Goal: Task Accomplishment & Management: Complete application form

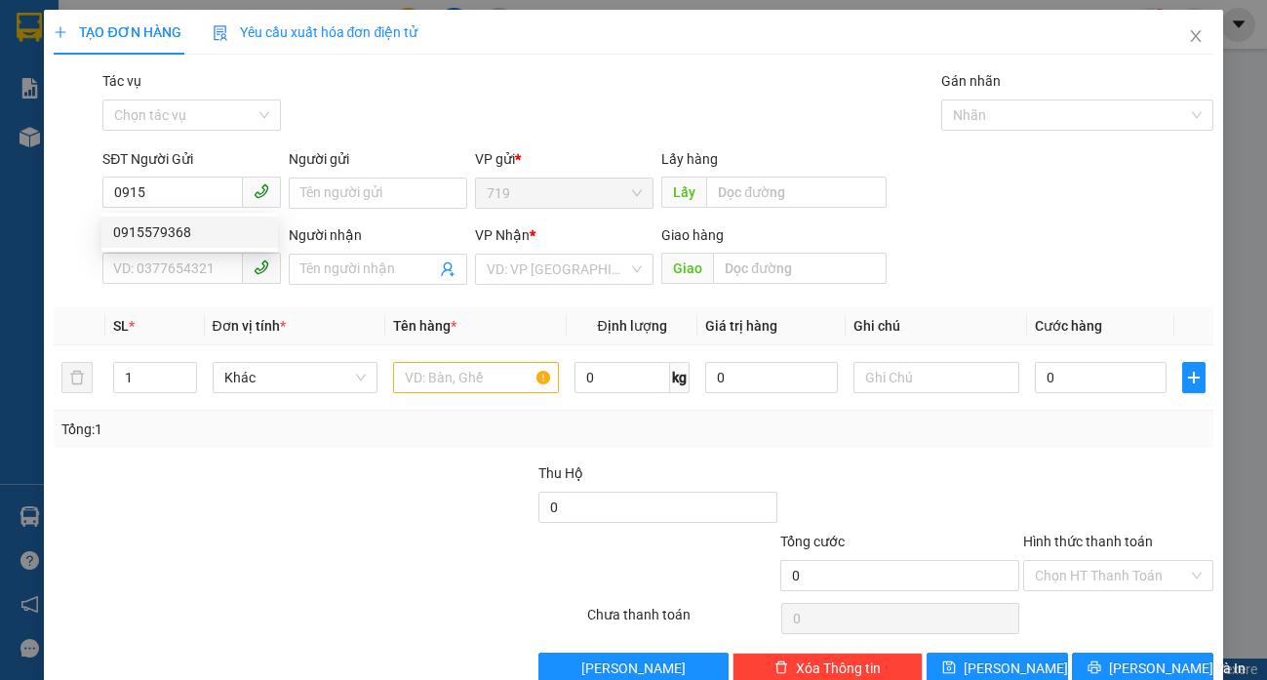
click at [174, 229] on div "0915579368" at bounding box center [189, 231] width 153 height 21
type input "0915579368"
type input "0908662964"
type input "0915579368"
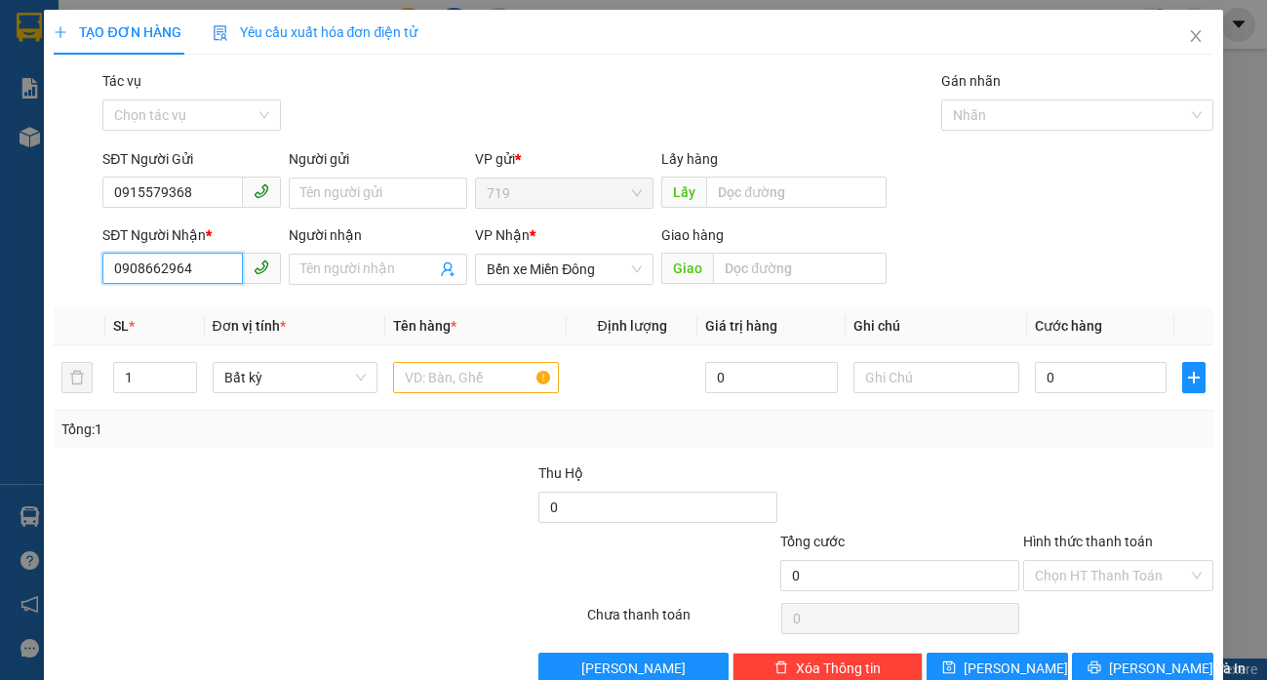
click at [196, 278] on input "0908662964" at bounding box center [172, 268] width 140 height 31
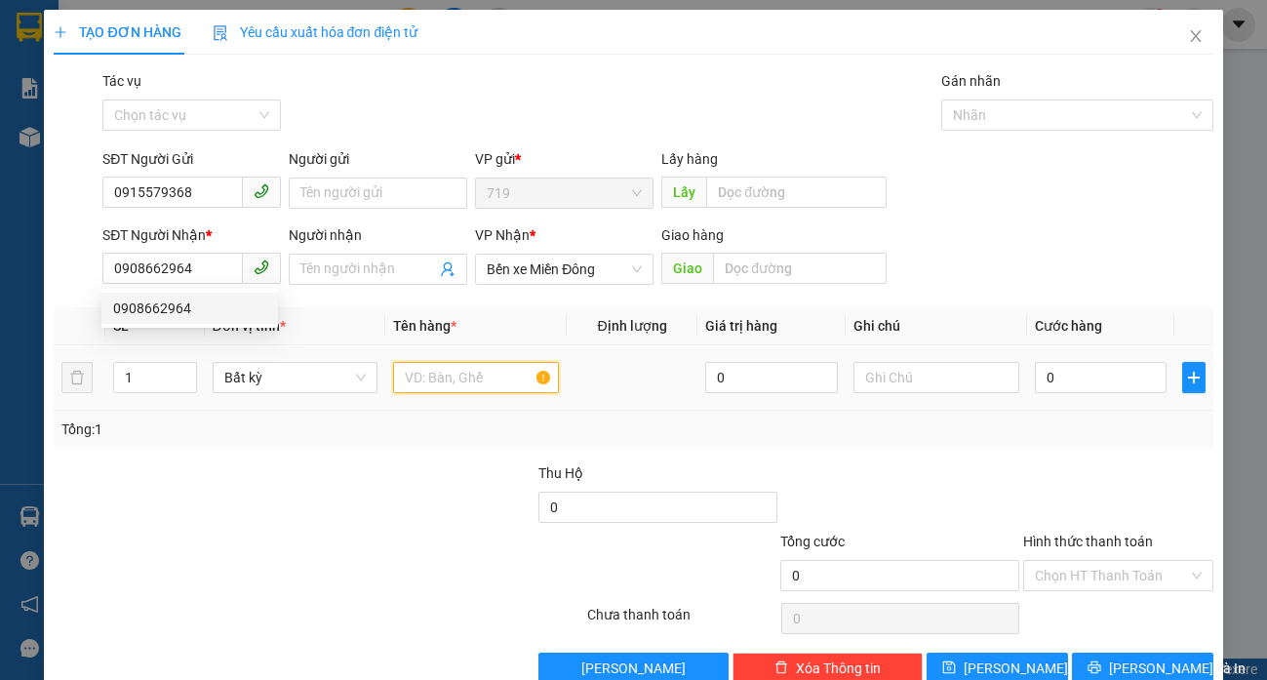
drag, startPoint x: 393, startPoint y: 368, endPoint x: 403, endPoint y: 373, distance: 10.9
click at [400, 371] on input "text" at bounding box center [475, 377] width 165 height 31
click at [403, 373] on input "text" at bounding box center [475, 377] width 165 height 31
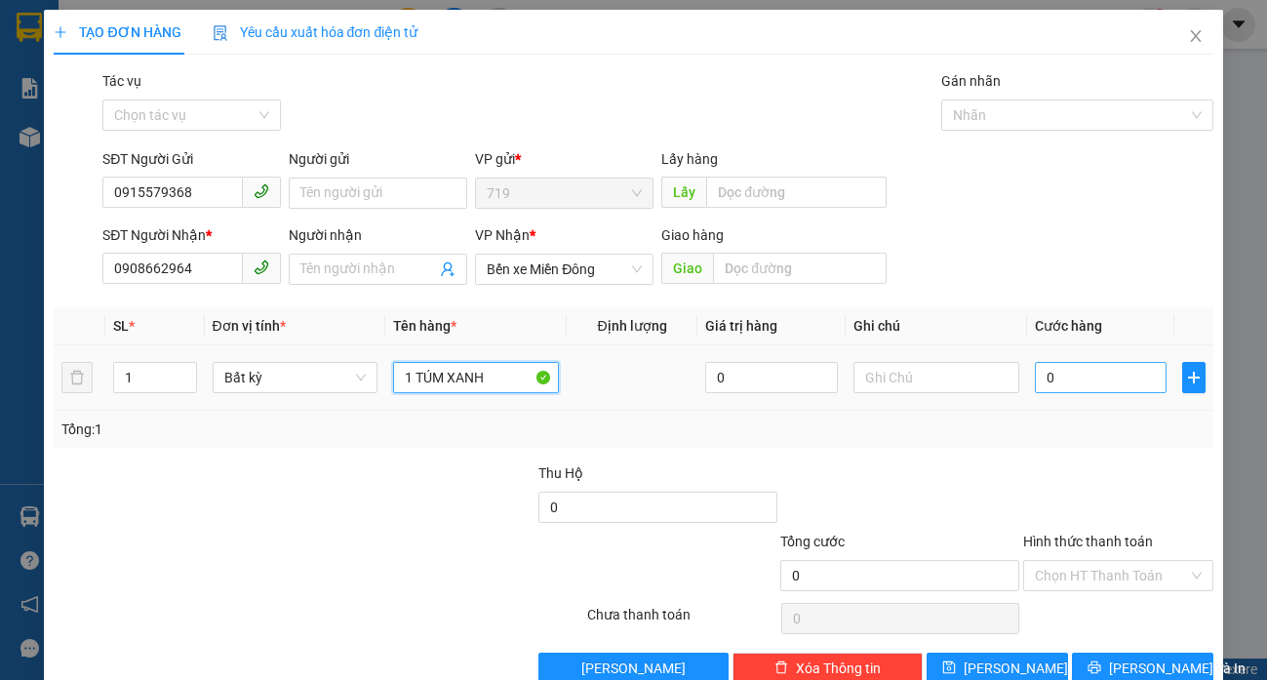
type input "1 TÚM XANH"
click at [1039, 377] on input "0" at bounding box center [1101, 377] width 133 height 31
type input "7"
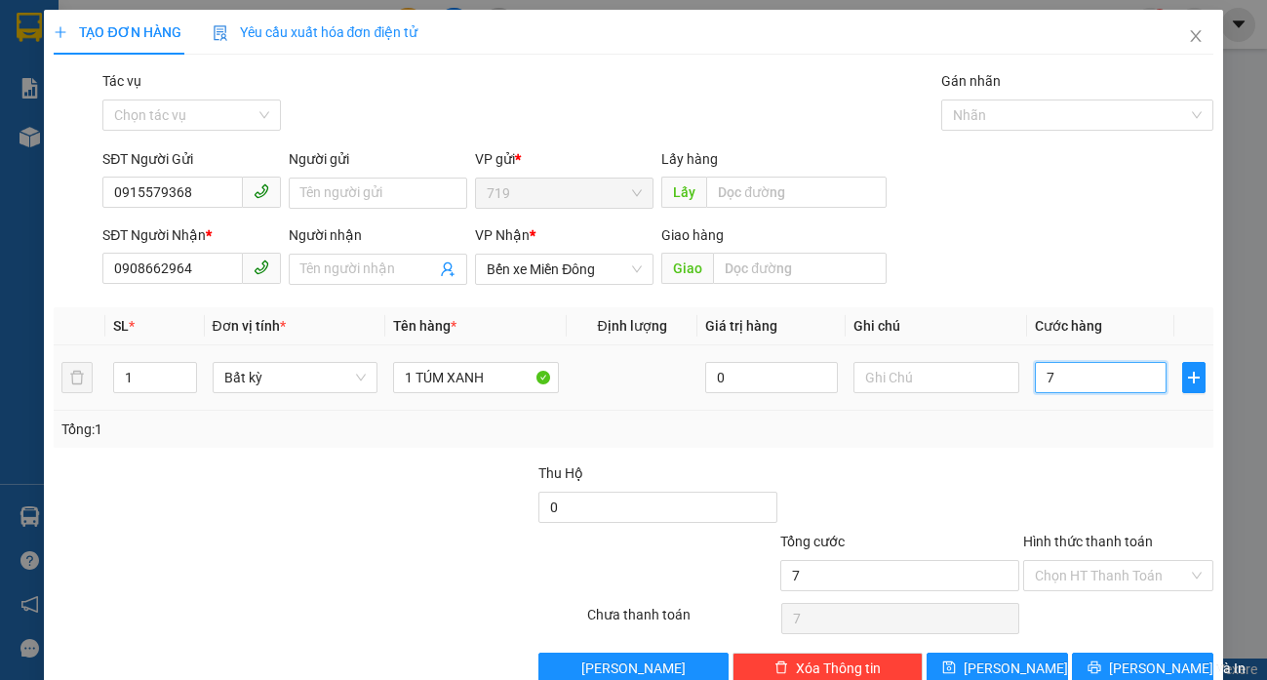
type input "70"
type input "700"
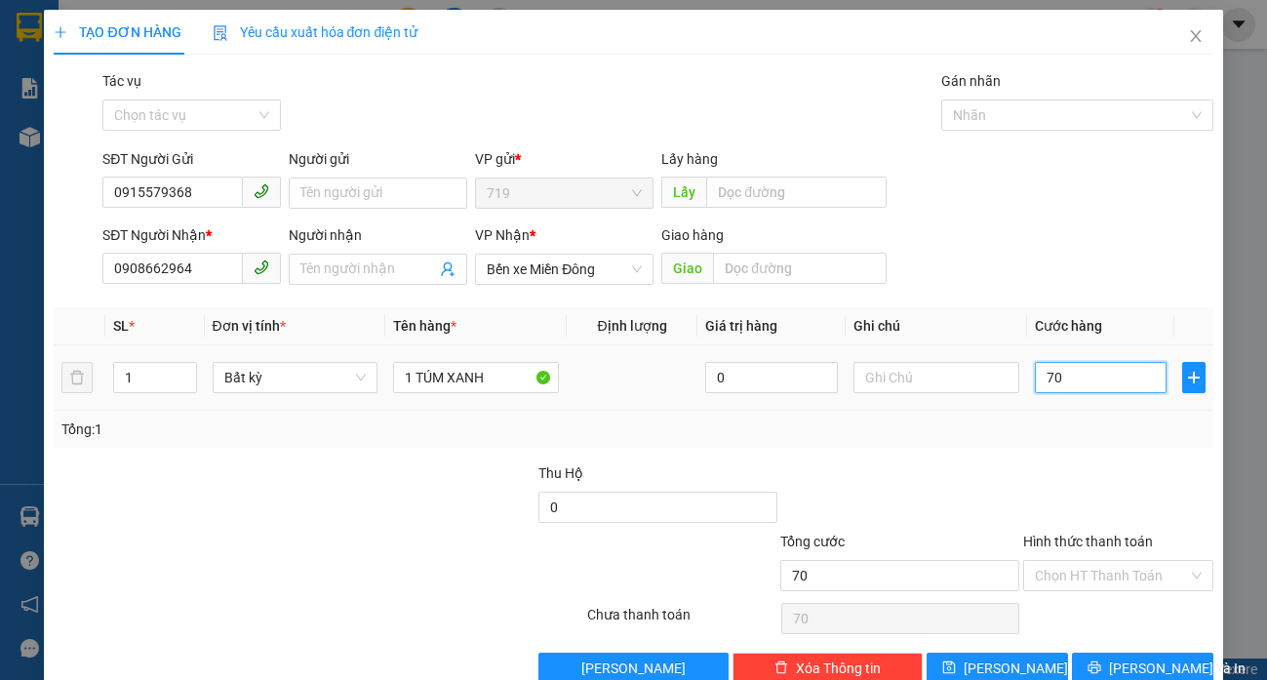
type input "700"
type input "7.000"
type input "70.000"
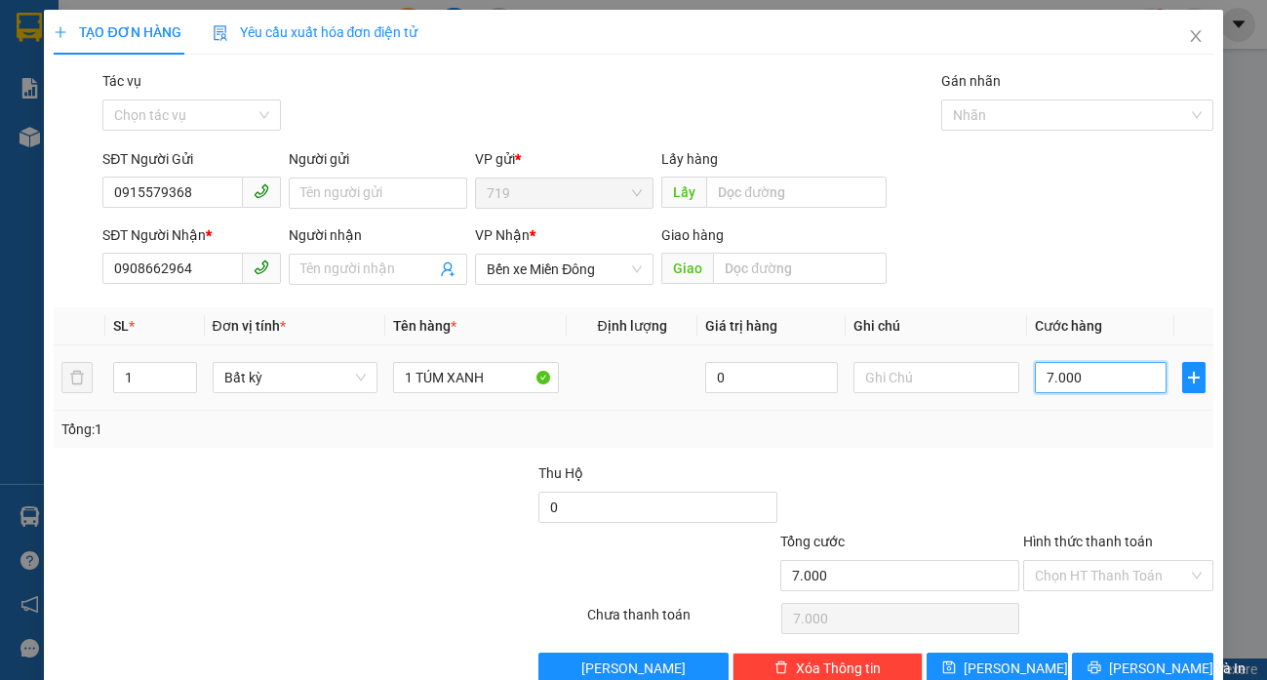
type input "70.000"
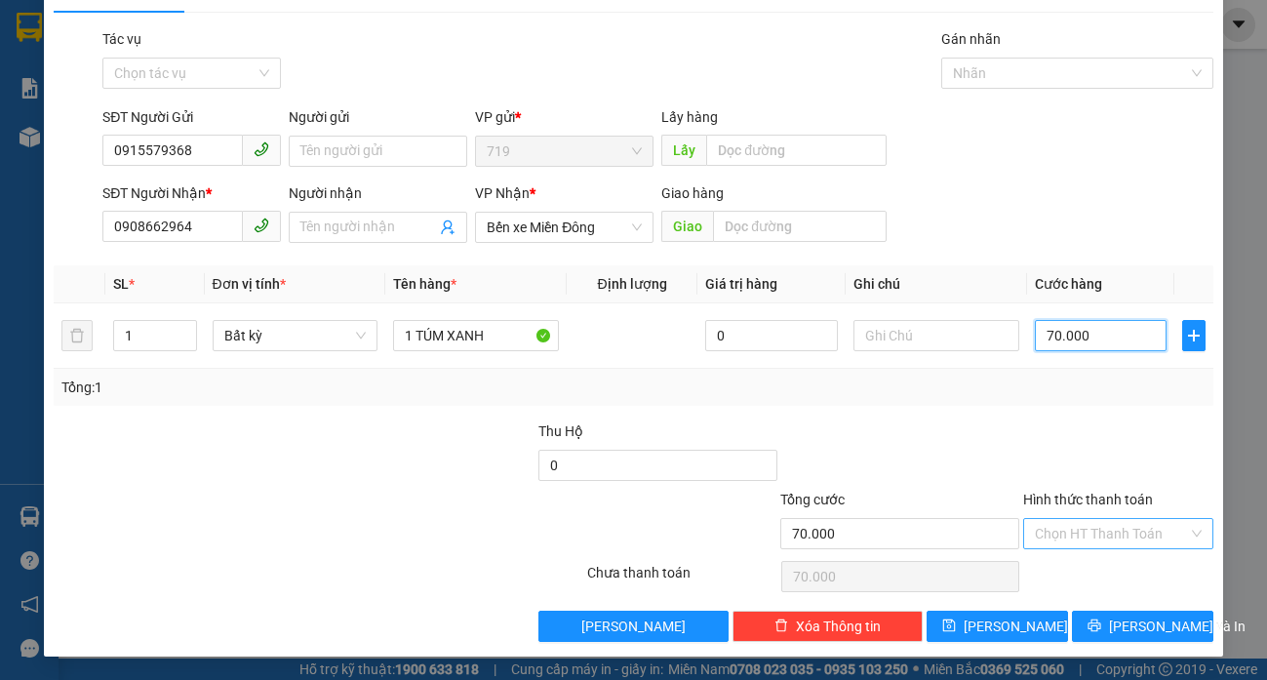
type input "70.000"
click at [1091, 536] on input "Hình thức thanh toán" at bounding box center [1111, 533] width 153 height 29
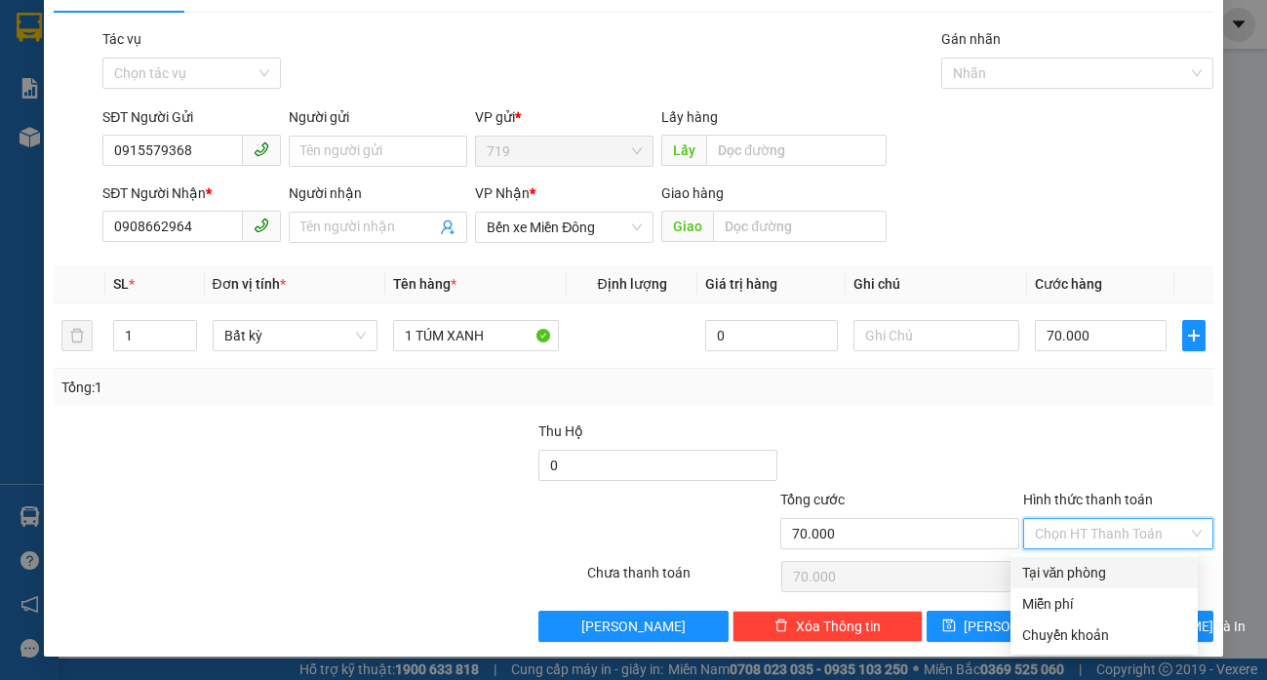
click at [1092, 575] on div "Tại văn phòng" at bounding box center [1104, 572] width 164 height 21
type input "0"
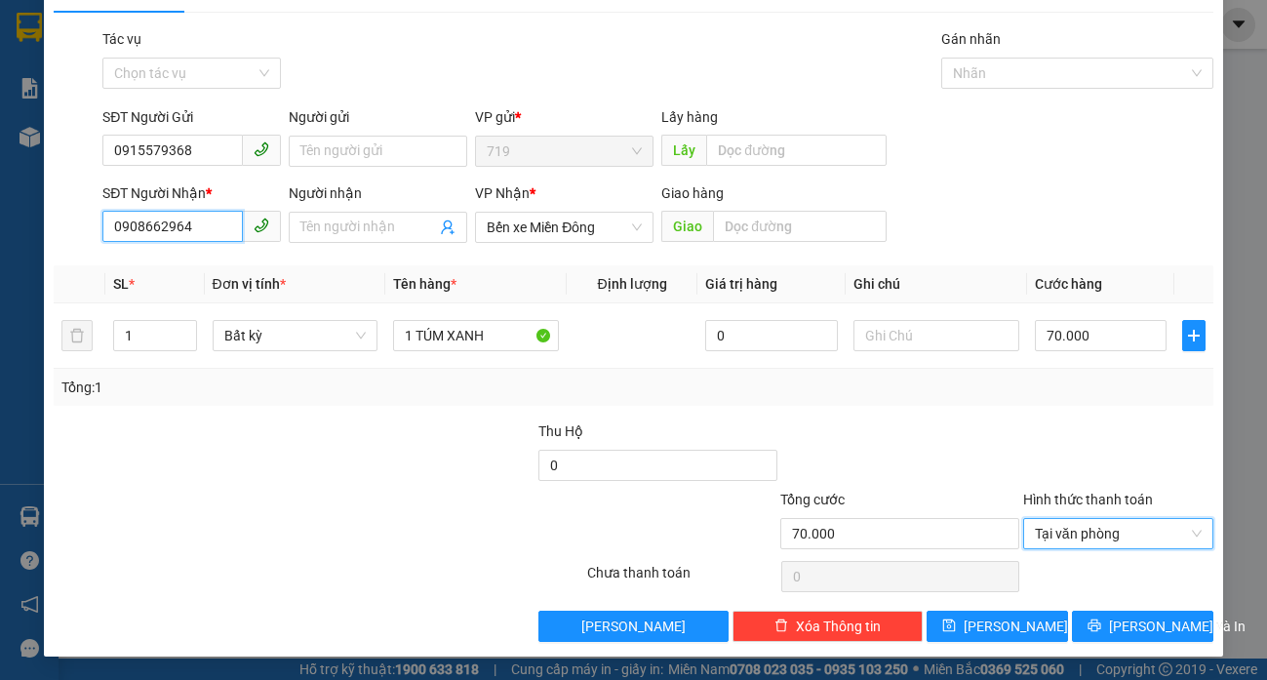
click at [215, 213] on input "0908662964" at bounding box center [172, 226] width 140 height 31
type input "0"
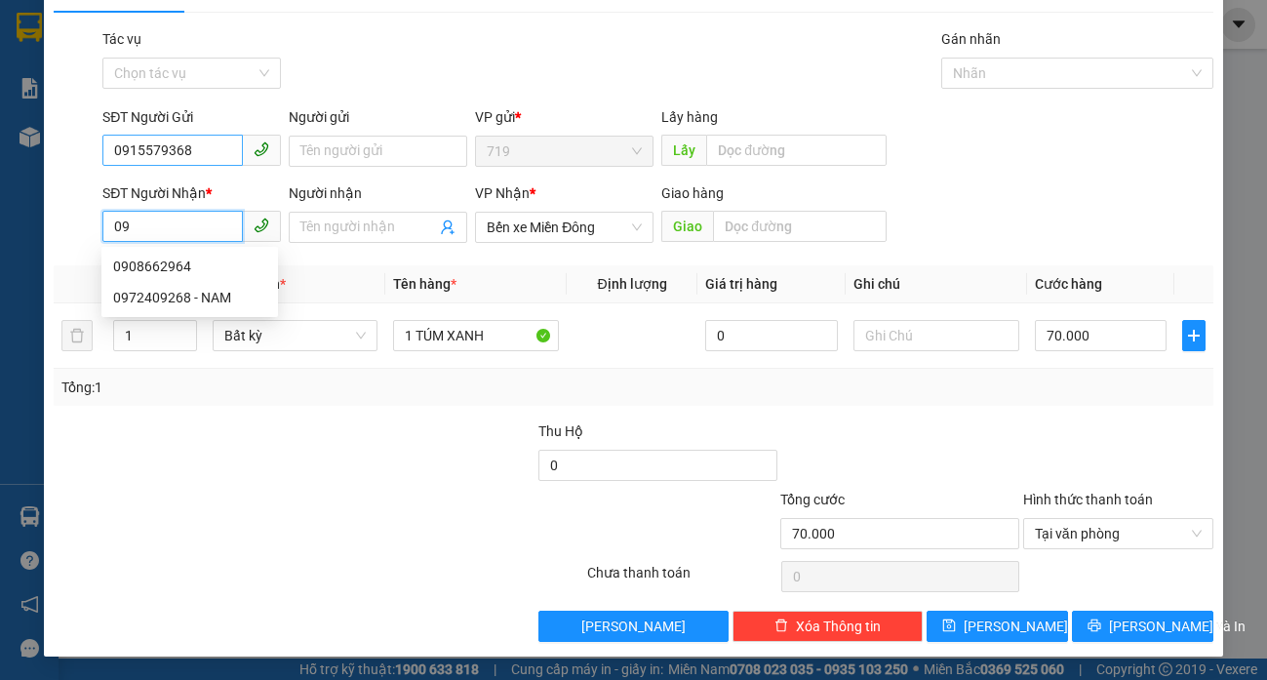
type input "09"
click at [194, 139] on input "0915579368" at bounding box center [172, 150] width 140 height 31
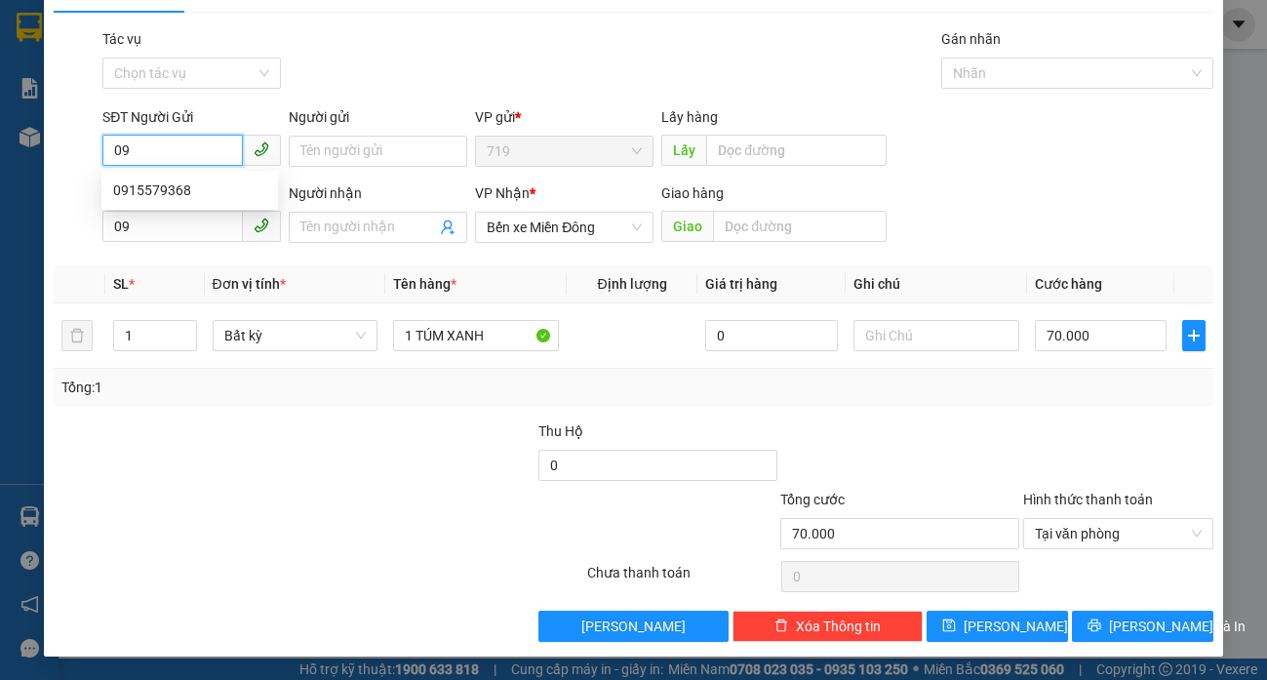
type input "0"
type input "0908977961"
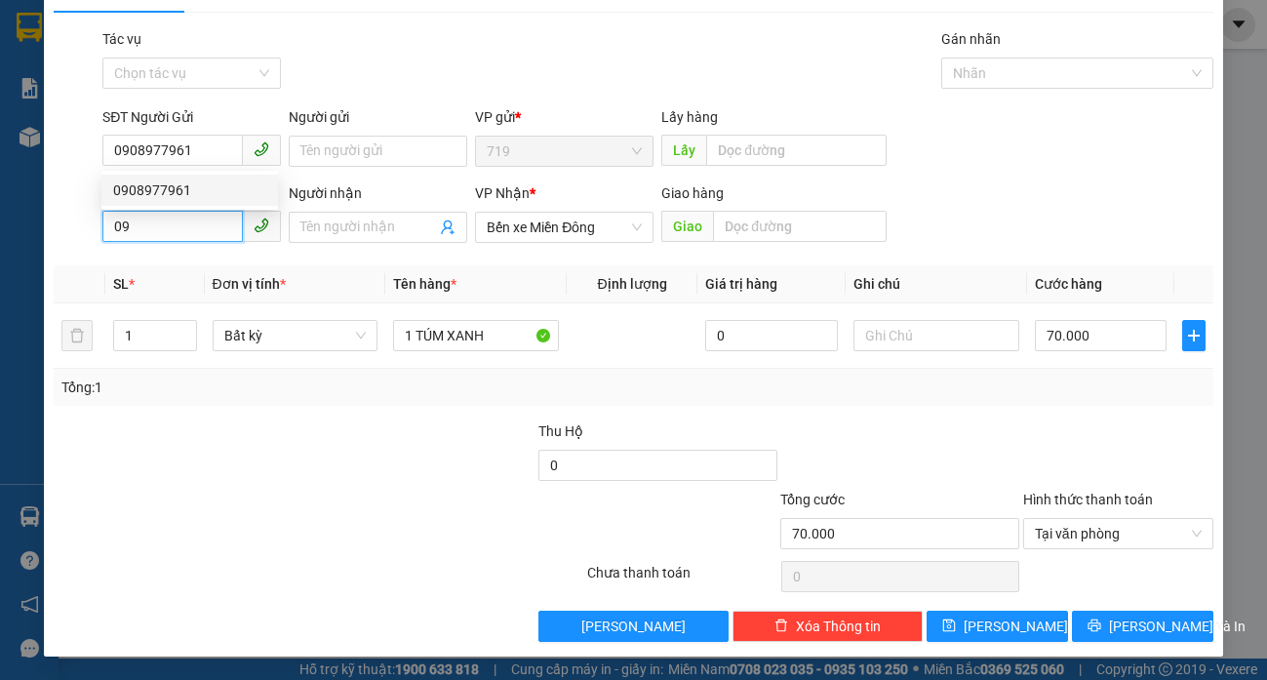
click at [176, 238] on input "09" at bounding box center [172, 226] width 140 height 31
click at [172, 266] on div "0332642417" at bounding box center [189, 266] width 153 height 21
type input "0332642417"
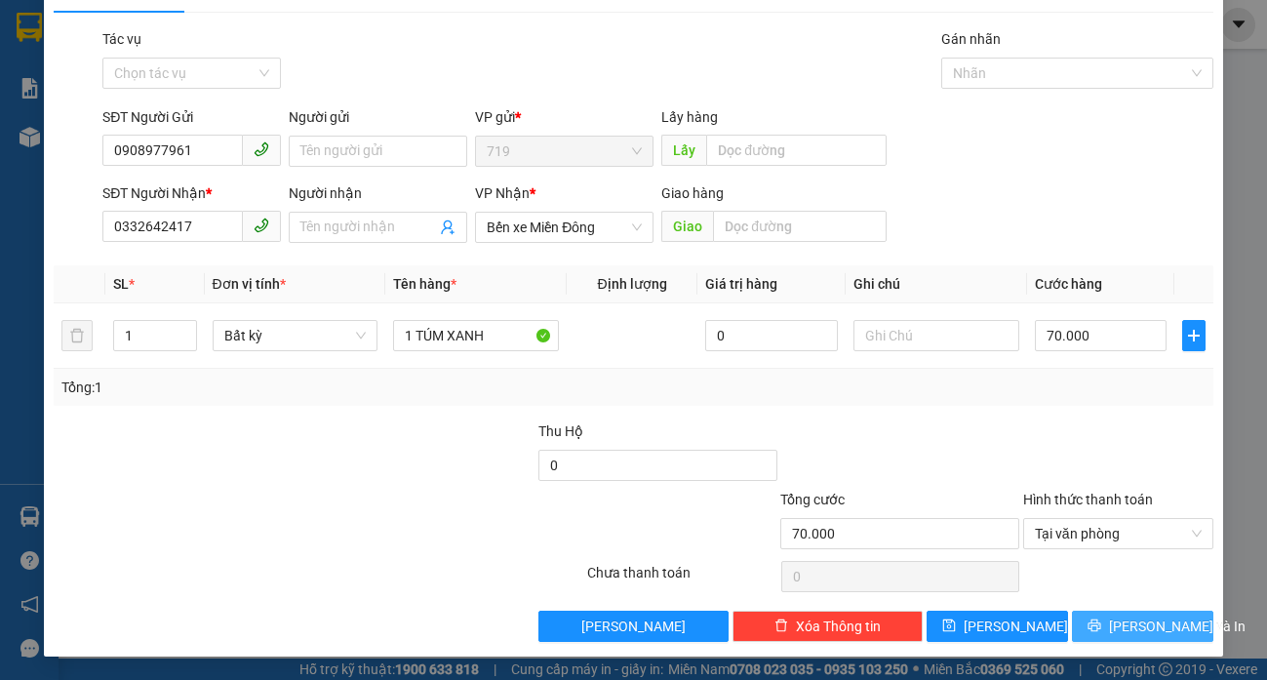
click at [1123, 635] on span "[PERSON_NAME] và In" at bounding box center [1177, 625] width 137 height 21
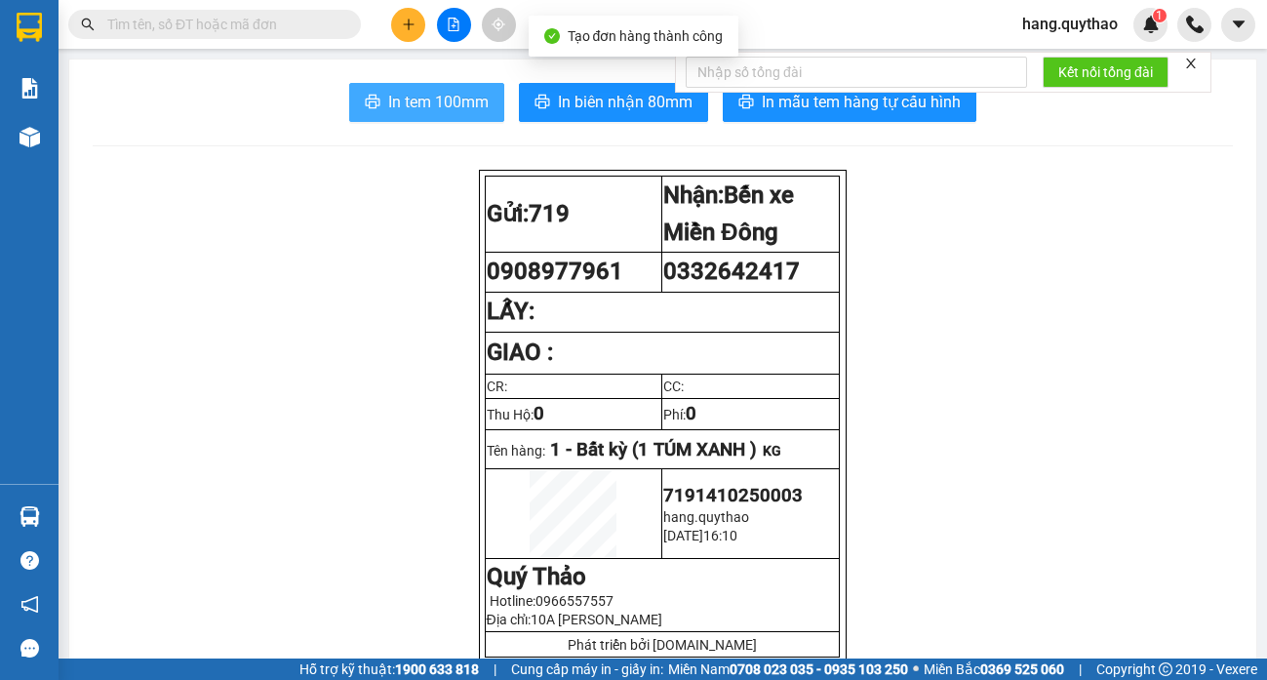
click at [448, 102] on span "In tem 100mm" at bounding box center [438, 102] width 100 height 24
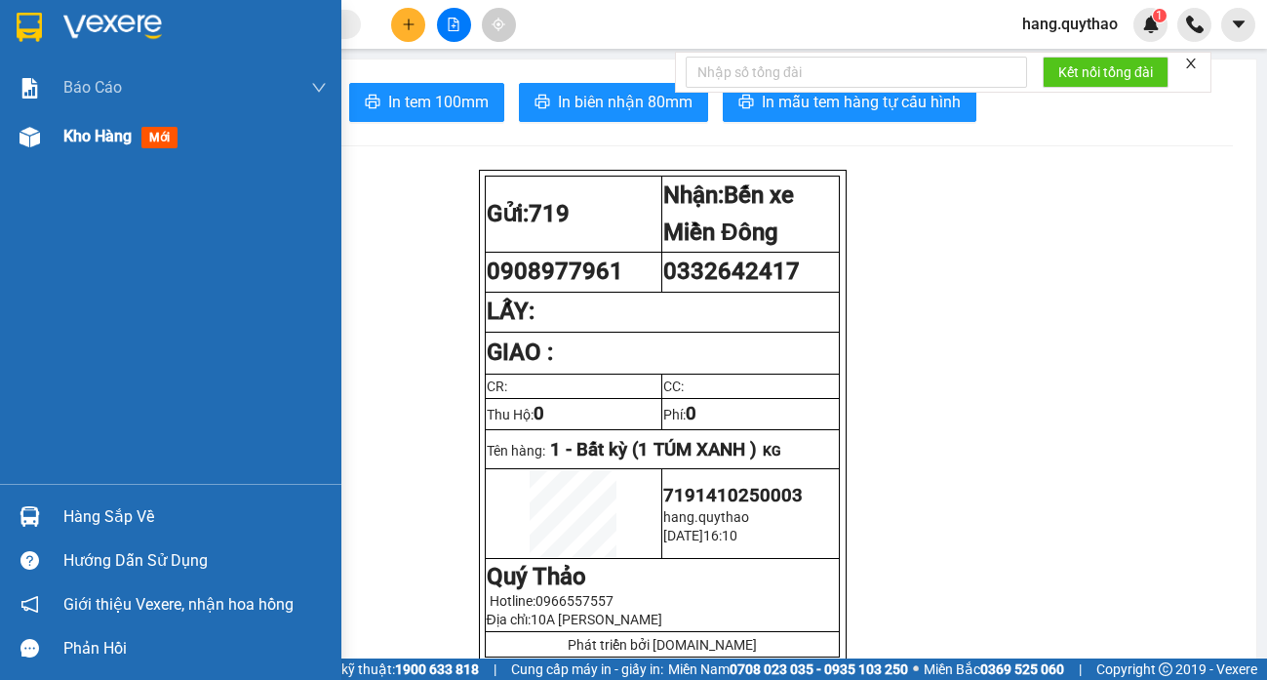
click at [56, 135] on div "Kho hàng mới" at bounding box center [170, 136] width 341 height 49
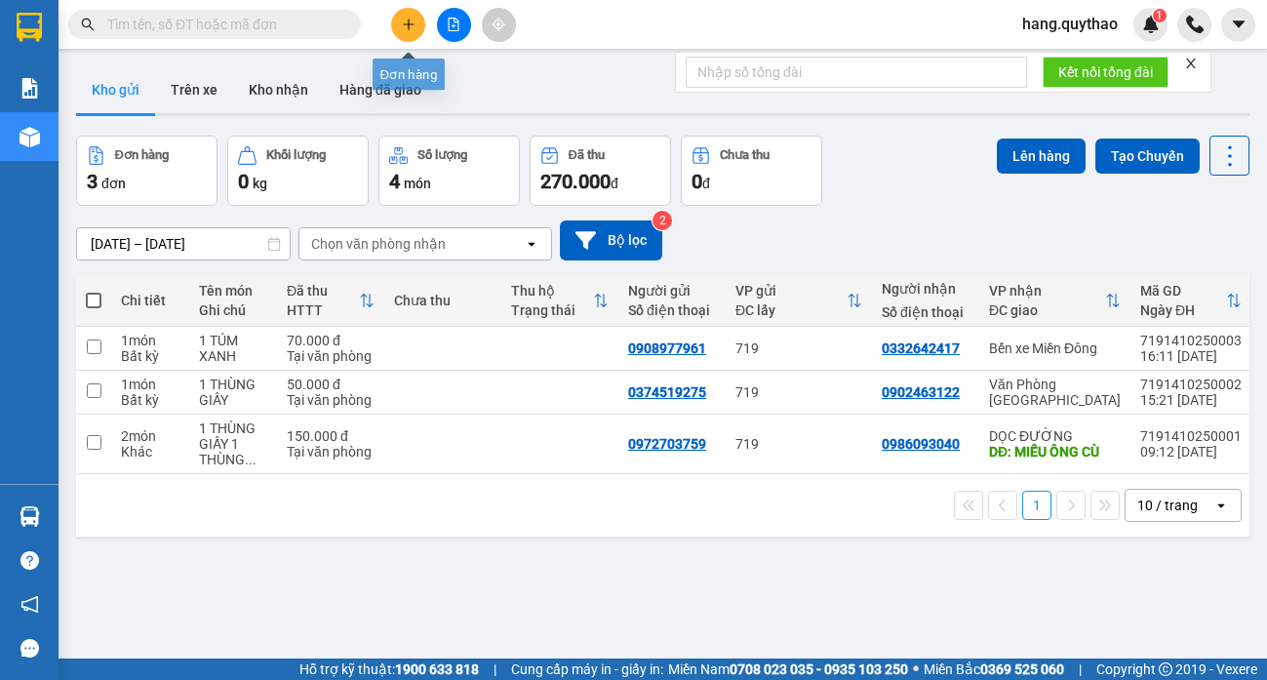
click at [411, 25] on icon "plus" at bounding box center [409, 25] width 14 height 14
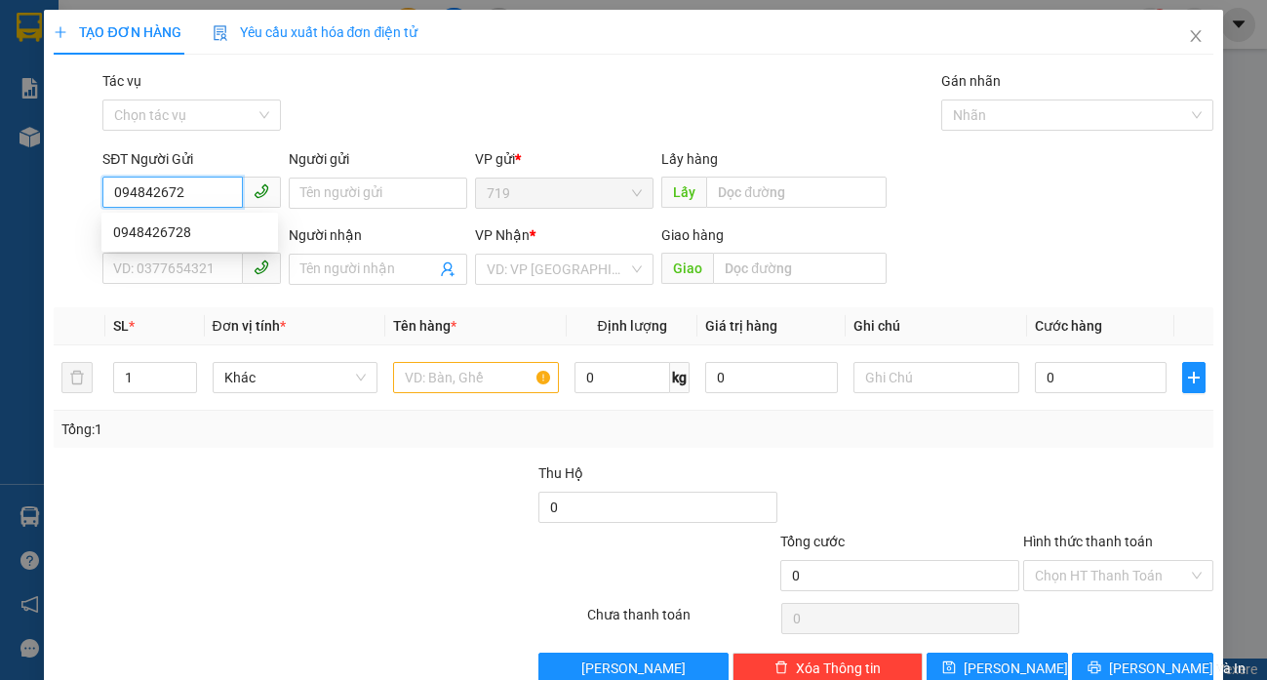
type input "0948426728"
click at [164, 226] on div "0948426728" at bounding box center [189, 231] width 153 height 21
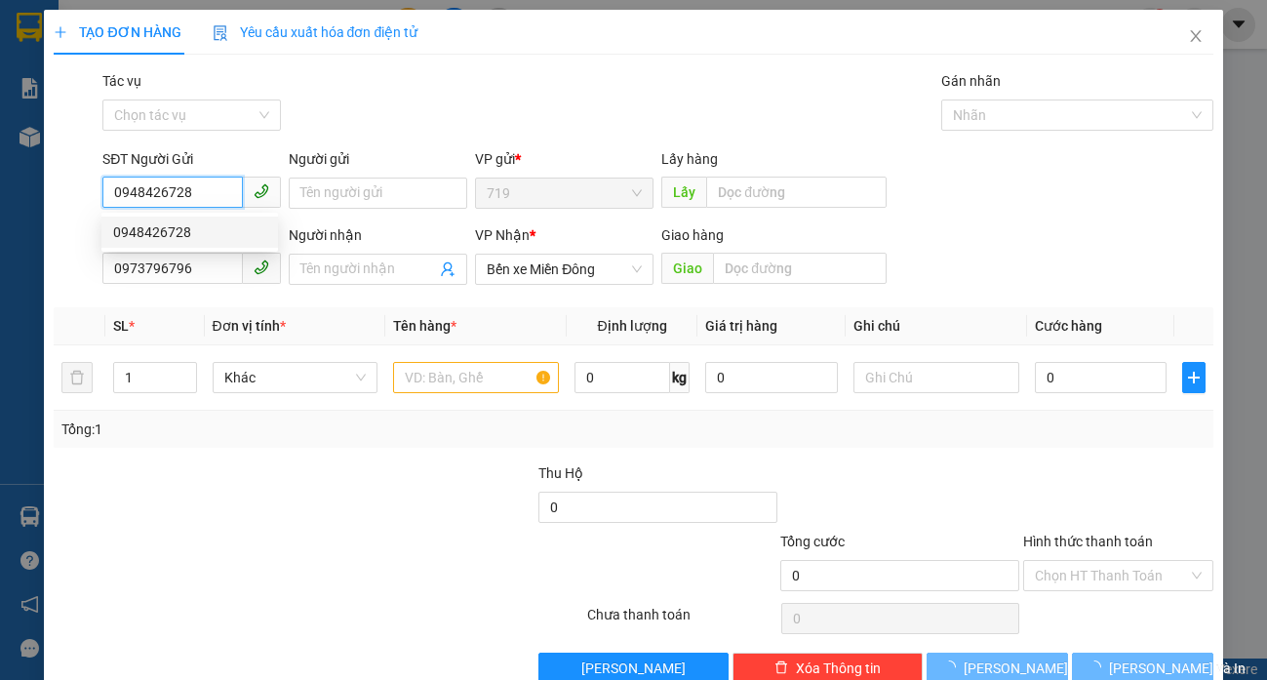
type input "0973796796"
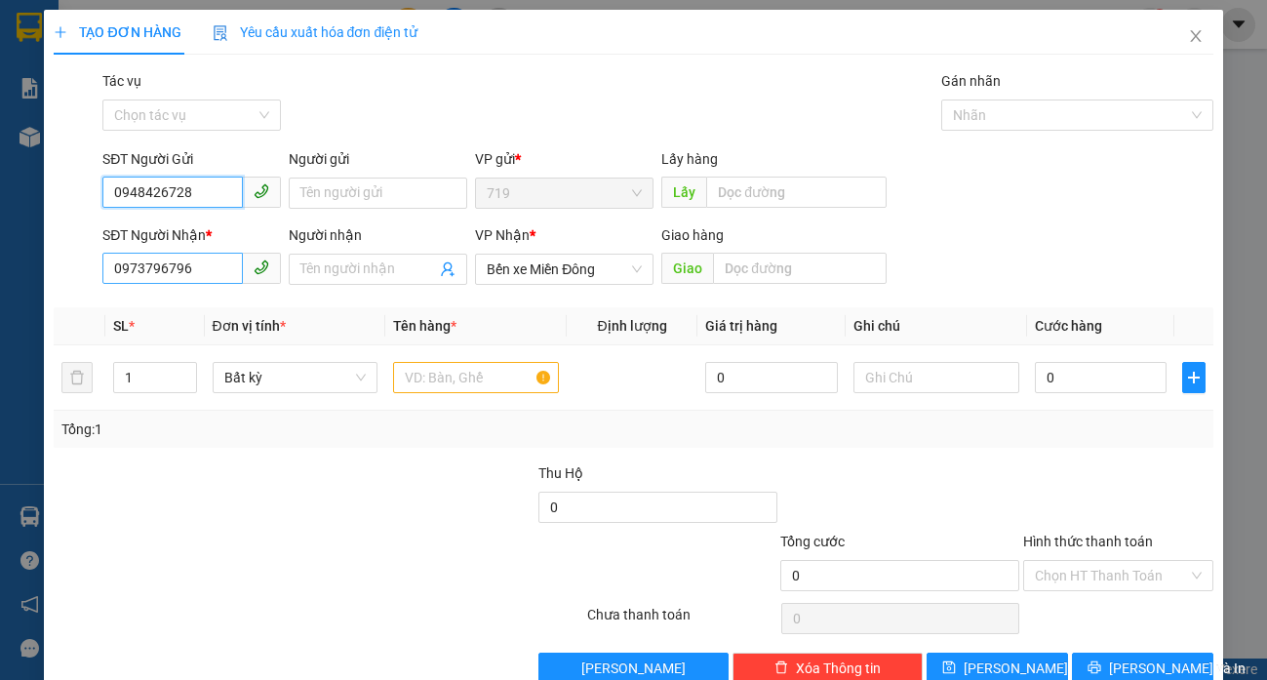
type input "0948426728"
click at [204, 263] on input "0973796796" at bounding box center [172, 268] width 140 height 31
type input "0"
type input "0902426005"
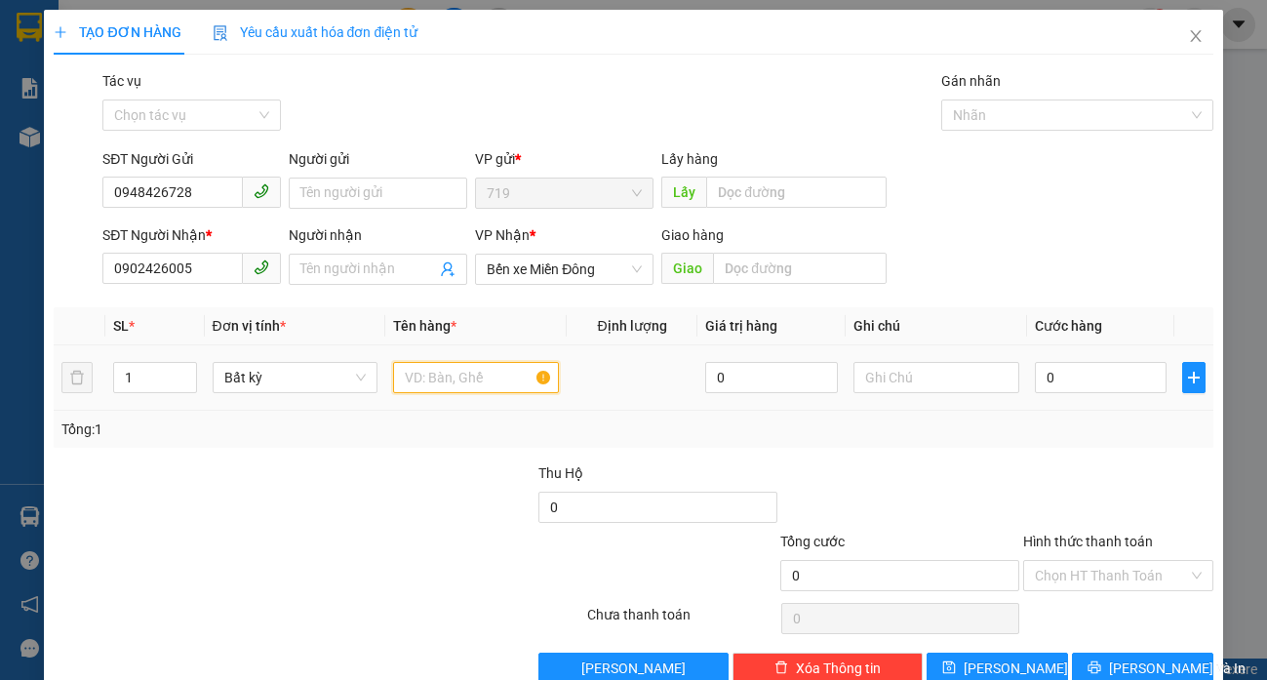
click at [456, 378] on input "text" at bounding box center [475, 377] width 165 height 31
type input "1 HÔ SƠ"
click at [1120, 369] on input "0" at bounding box center [1101, 377] width 133 height 31
type input "5"
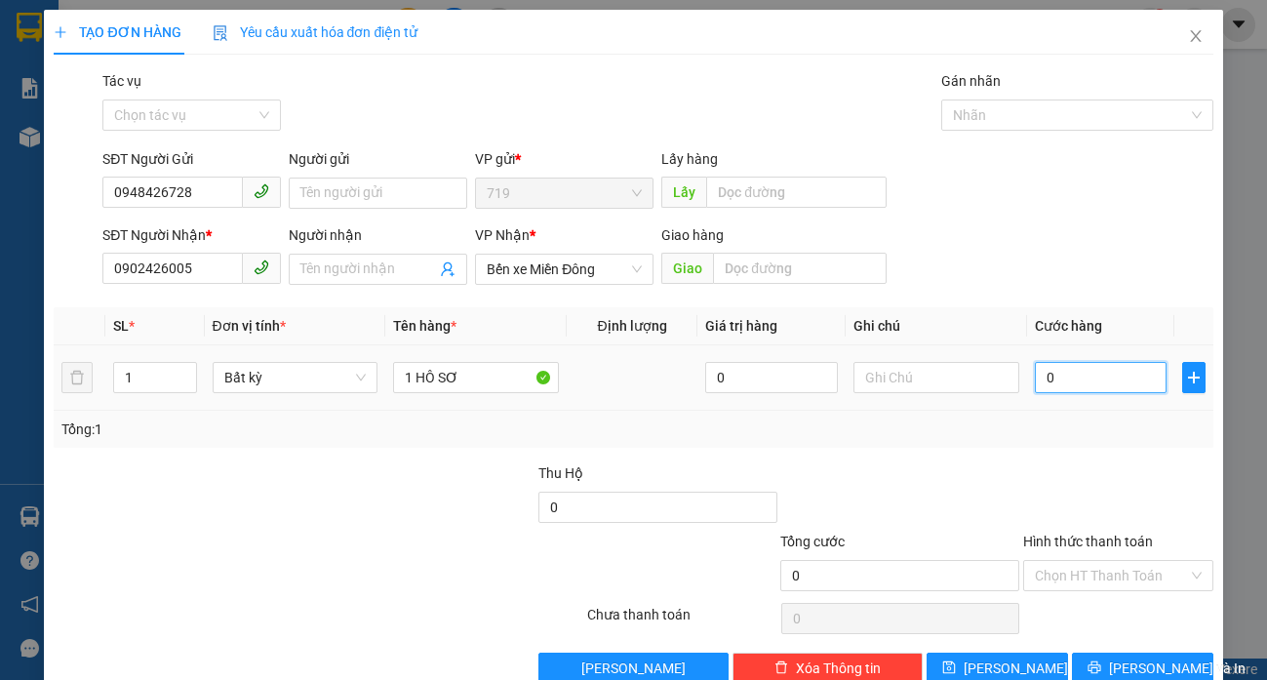
type input "5"
type input "50"
type input "500"
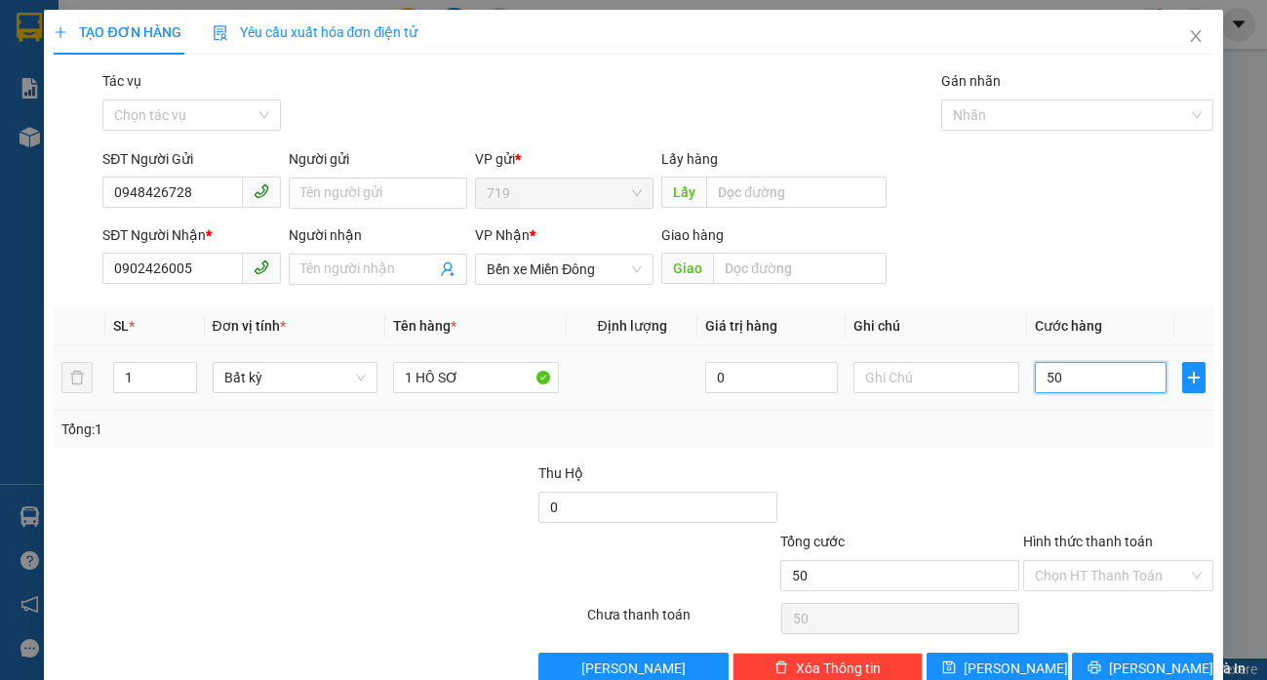
type input "500"
type input "5.000"
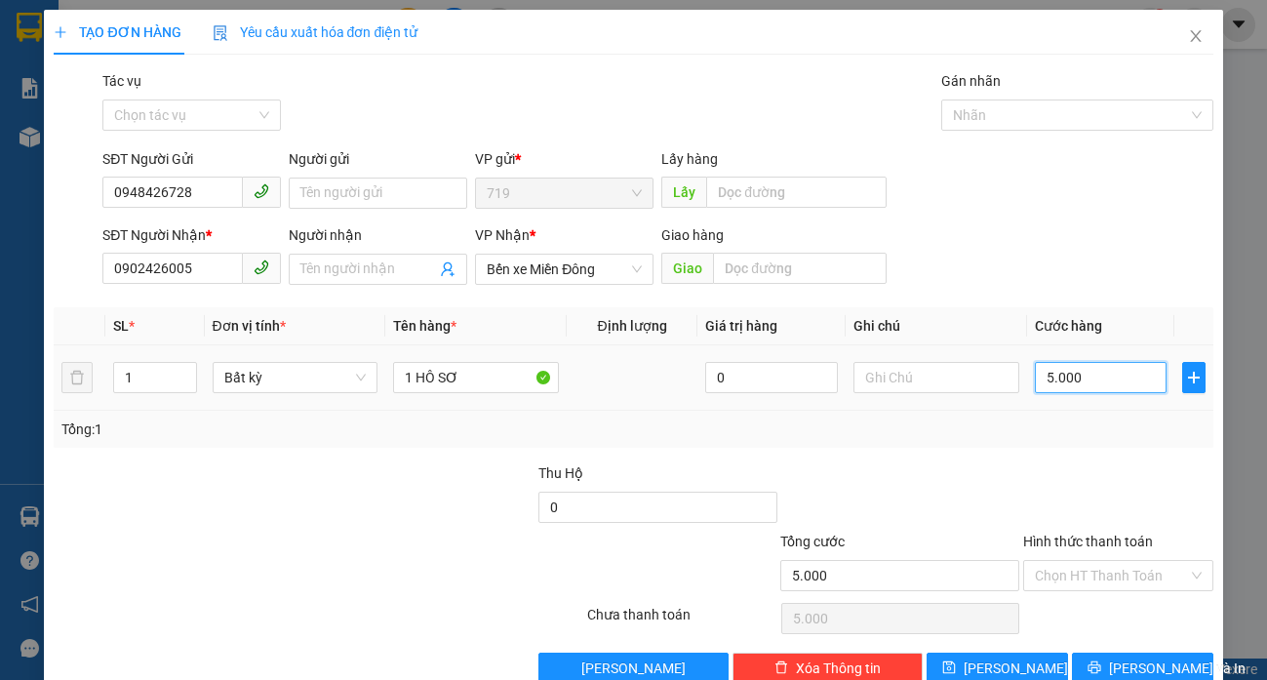
type input "50.000"
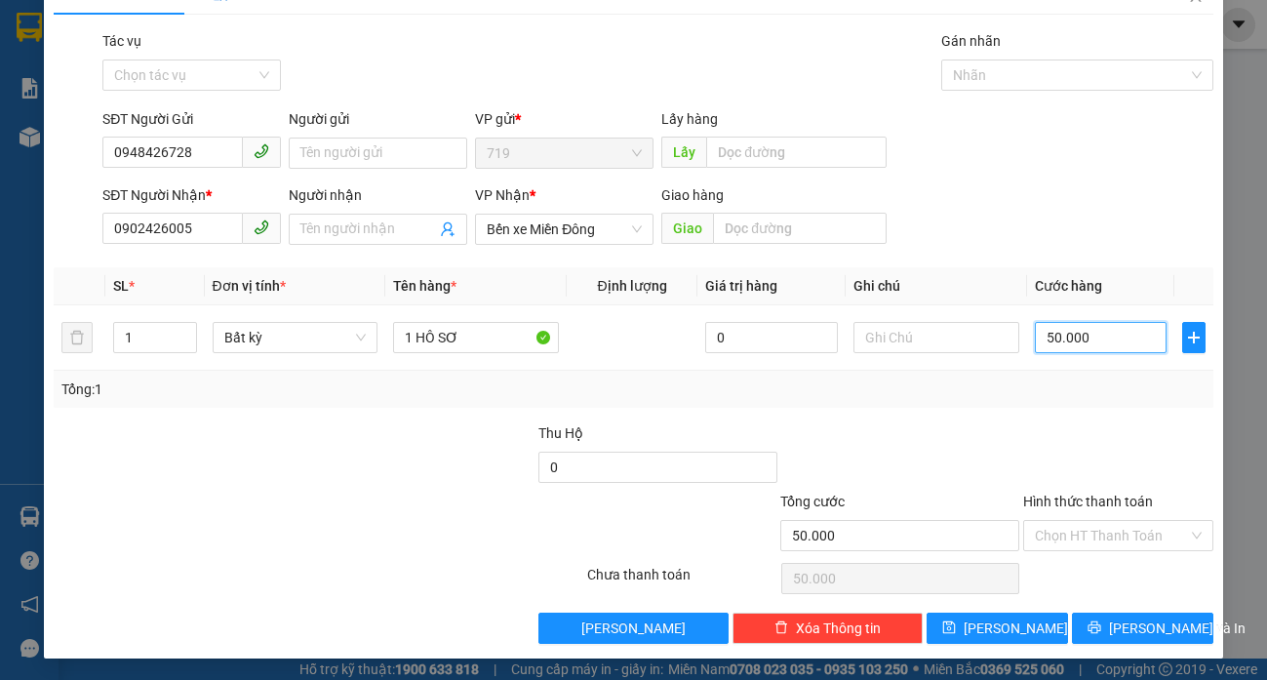
scroll to position [42, 0]
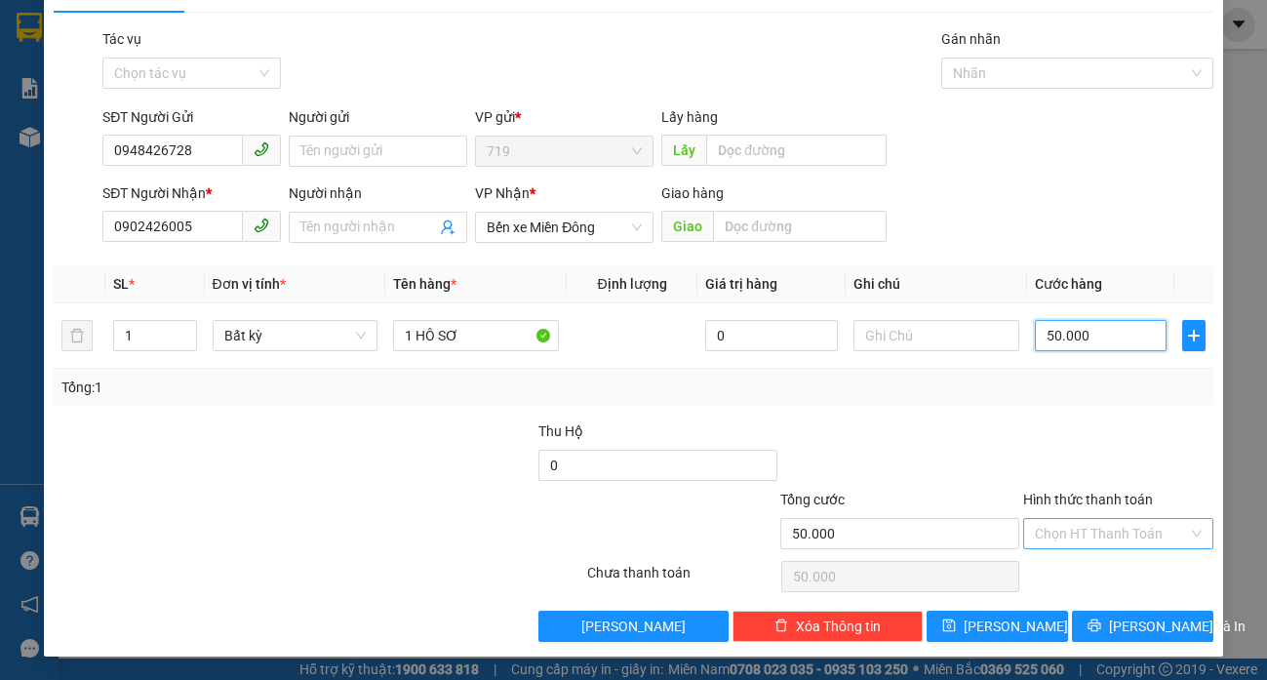
type input "50.000"
click at [1100, 527] on input "Hình thức thanh toán" at bounding box center [1111, 533] width 153 height 29
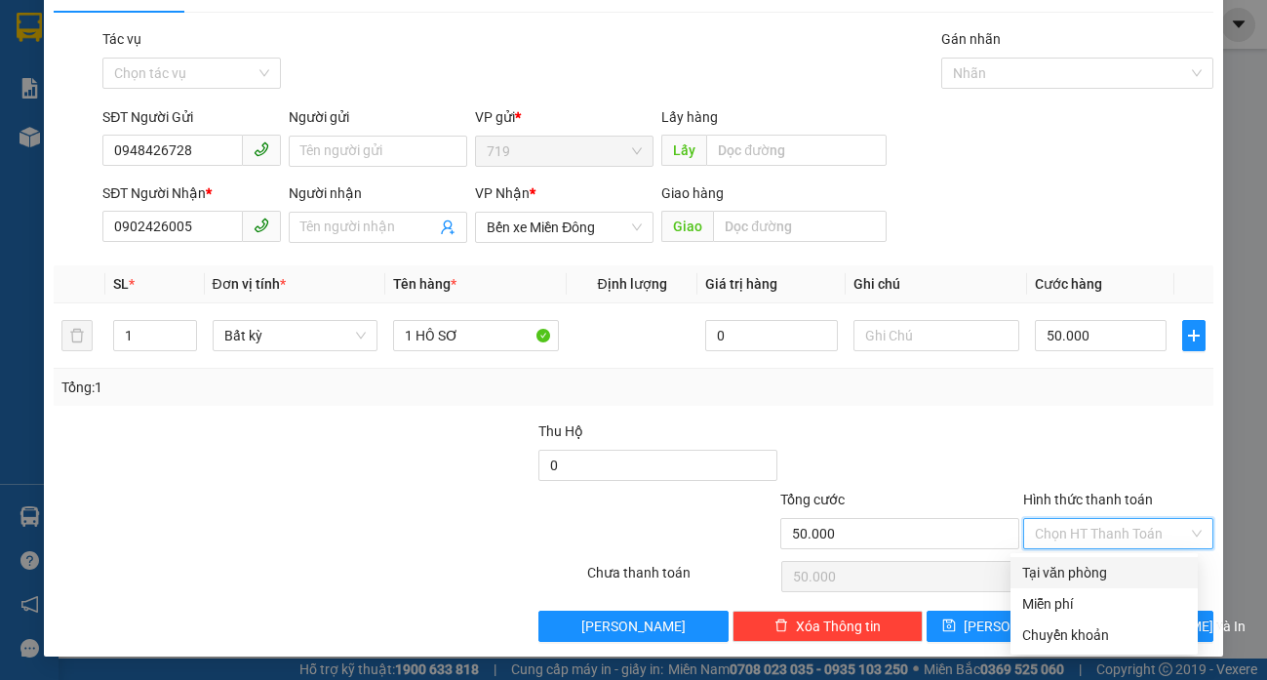
click at [1091, 575] on div "Tại văn phòng" at bounding box center [1104, 572] width 164 height 21
type input "0"
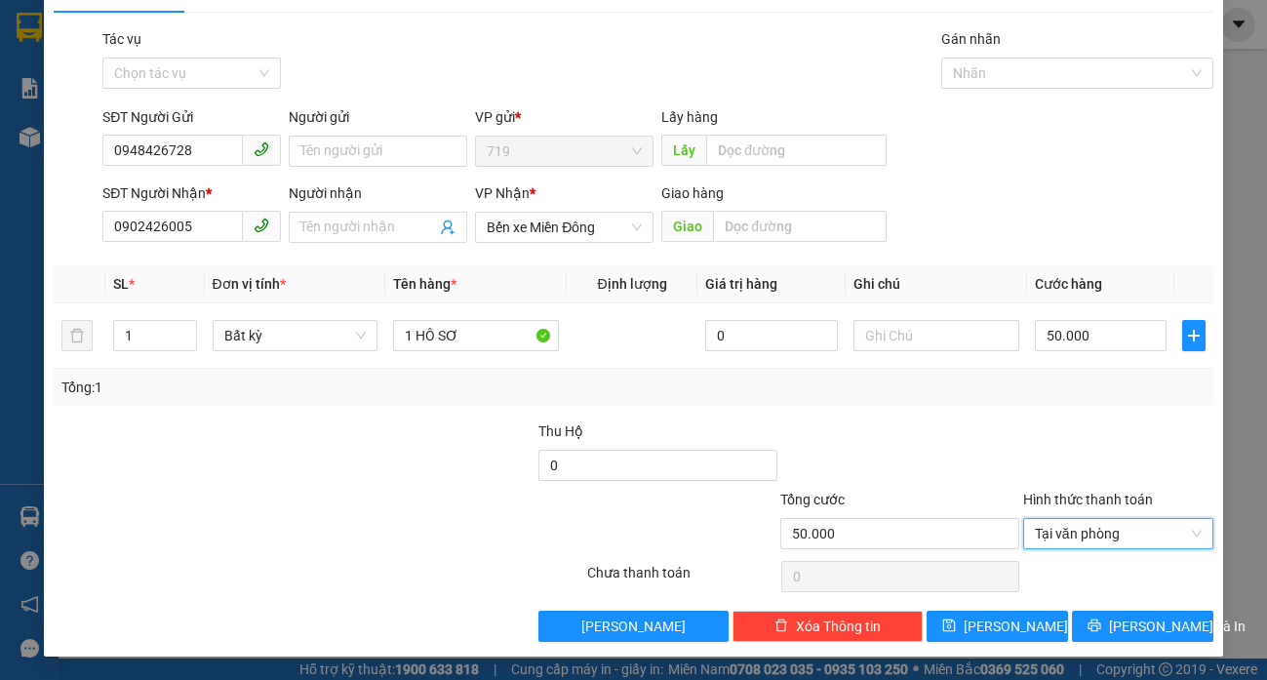
click at [1145, 609] on div "Transit Pickup Surcharge Ids Transit Deliver Surcharge Ids Transit Deliver Surc…" at bounding box center [633, 335] width 1159 height 614
click at [1148, 620] on span "[PERSON_NAME] và In" at bounding box center [1177, 625] width 137 height 21
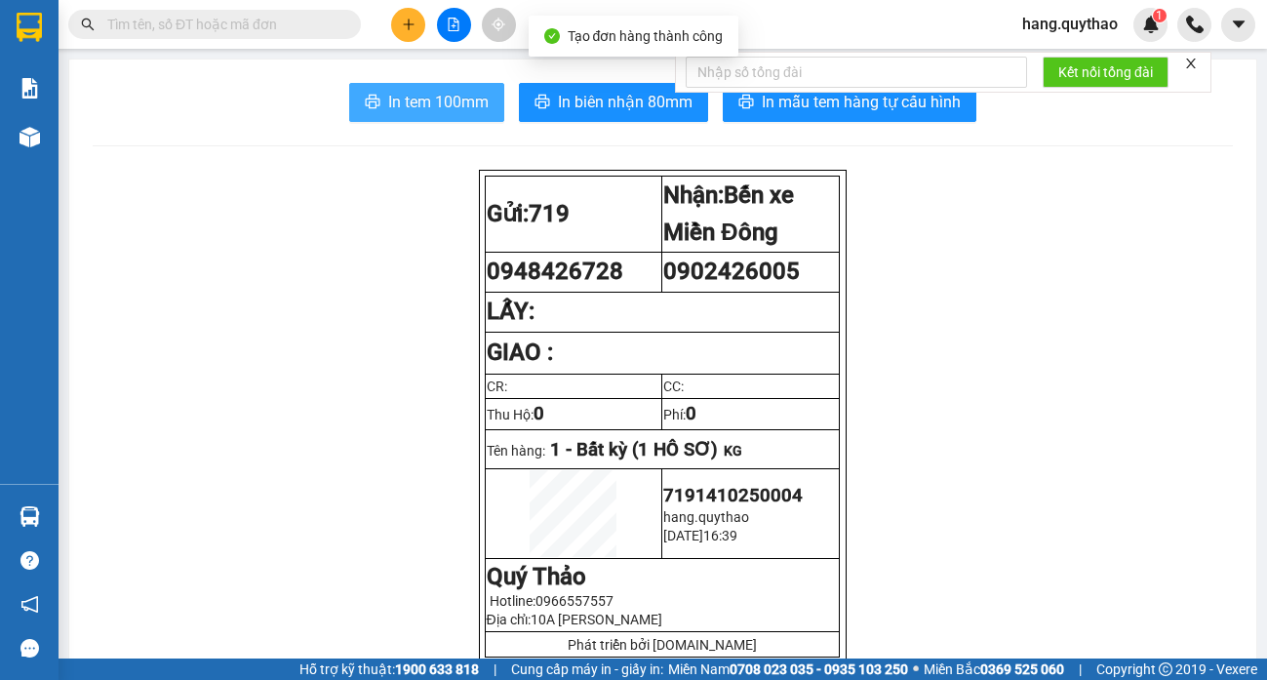
click at [439, 103] on span "In tem 100mm" at bounding box center [438, 102] width 100 height 24
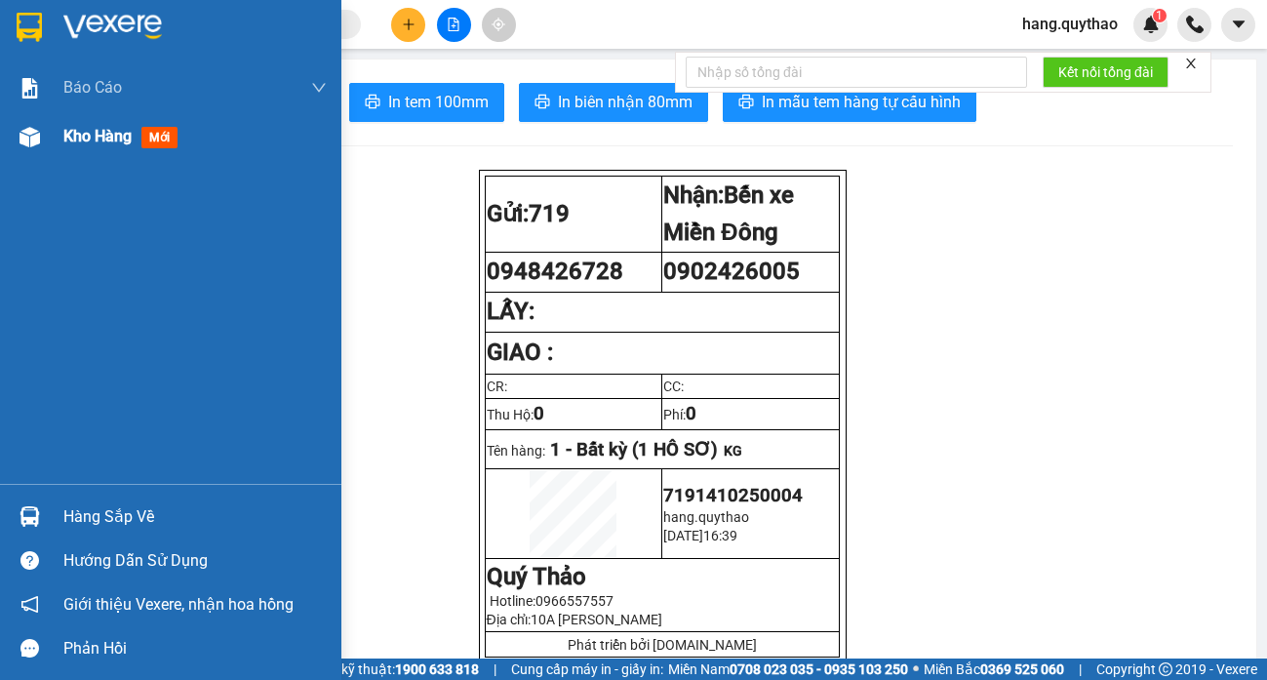
click at [135, 139] on div "Kho hàng mới" at bounding box center [124, 136] width 122 height 24
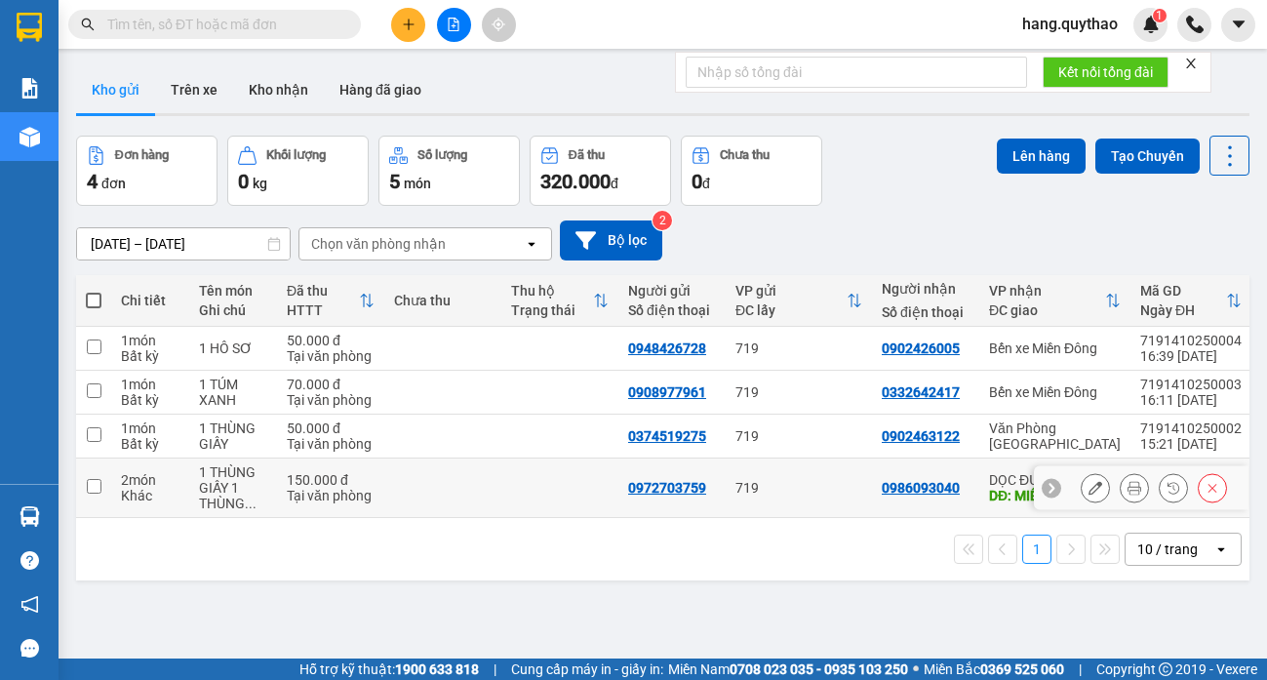
click at [1034, 478] on div at bounding box center [1141, 488] width 215 height 44
click at [781, 493] on div "719" at bounding box center [798, 488] width 127 height 16
checkbox input "true"
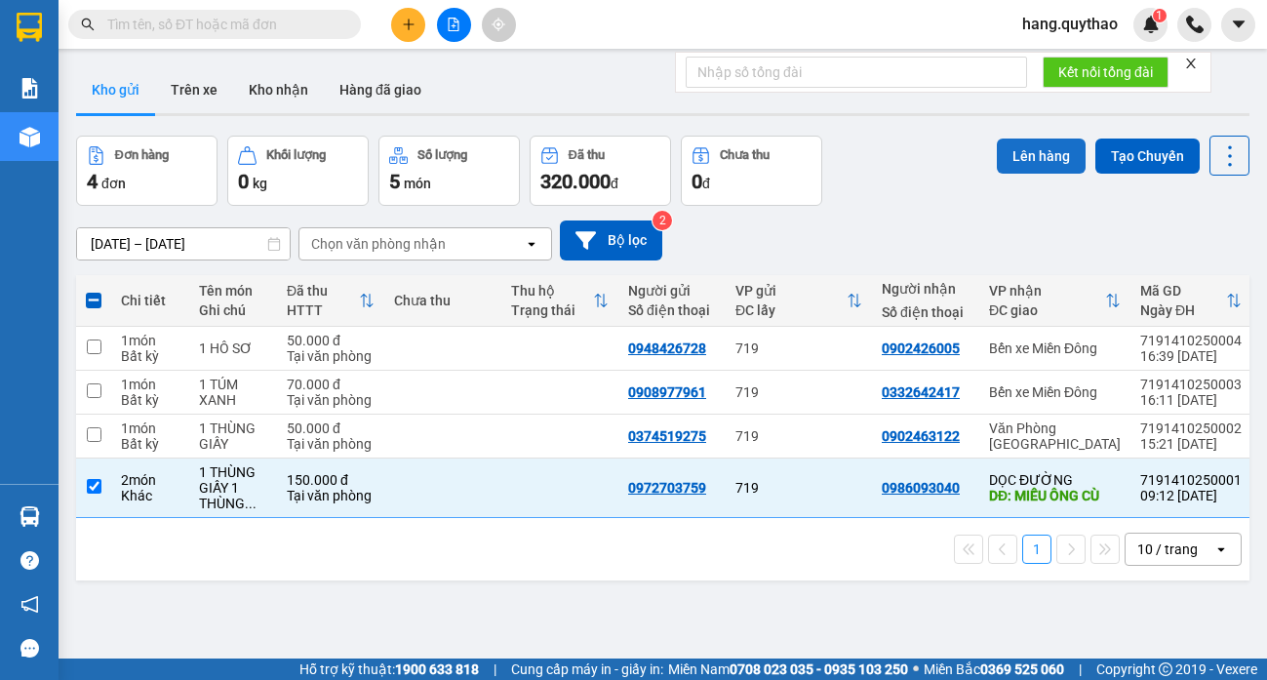
click at [1013, 151] on button "Lên hàng" at bounding box center [1041, 156] width 89 height 35
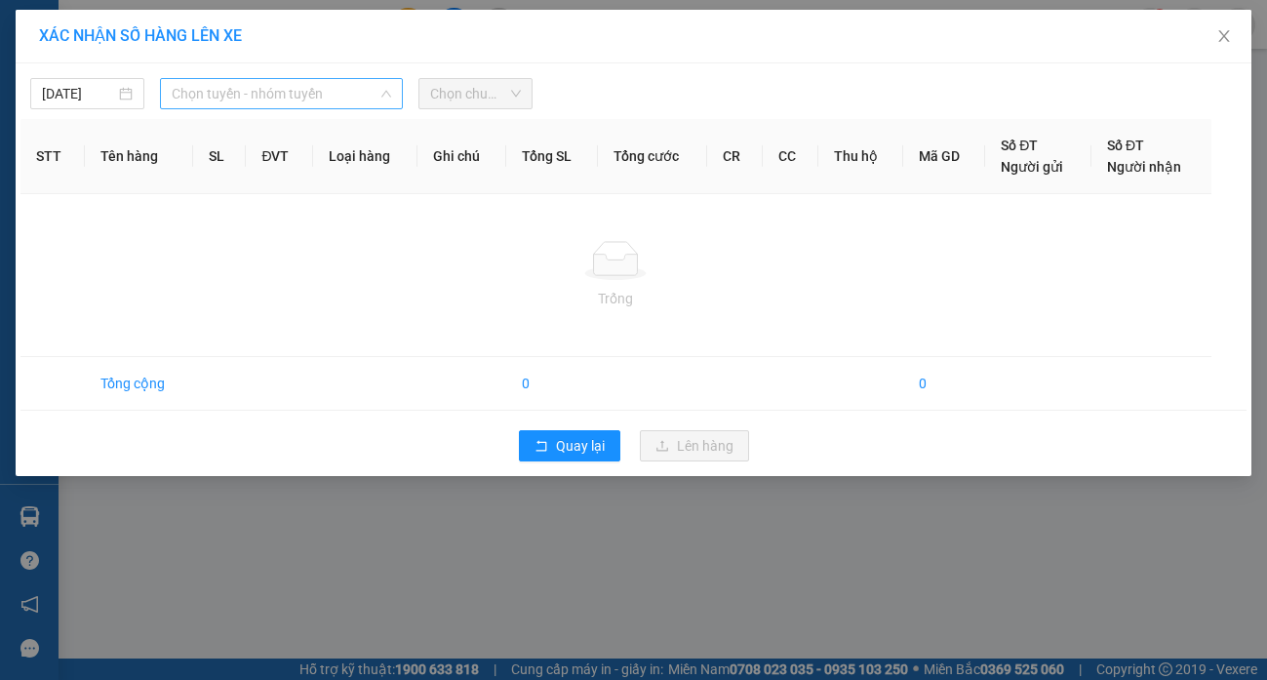
click at [224, 95] on span "Chọn tuyến - nhóm tuyến" at bounding box center [281, 93] width 219 height 29
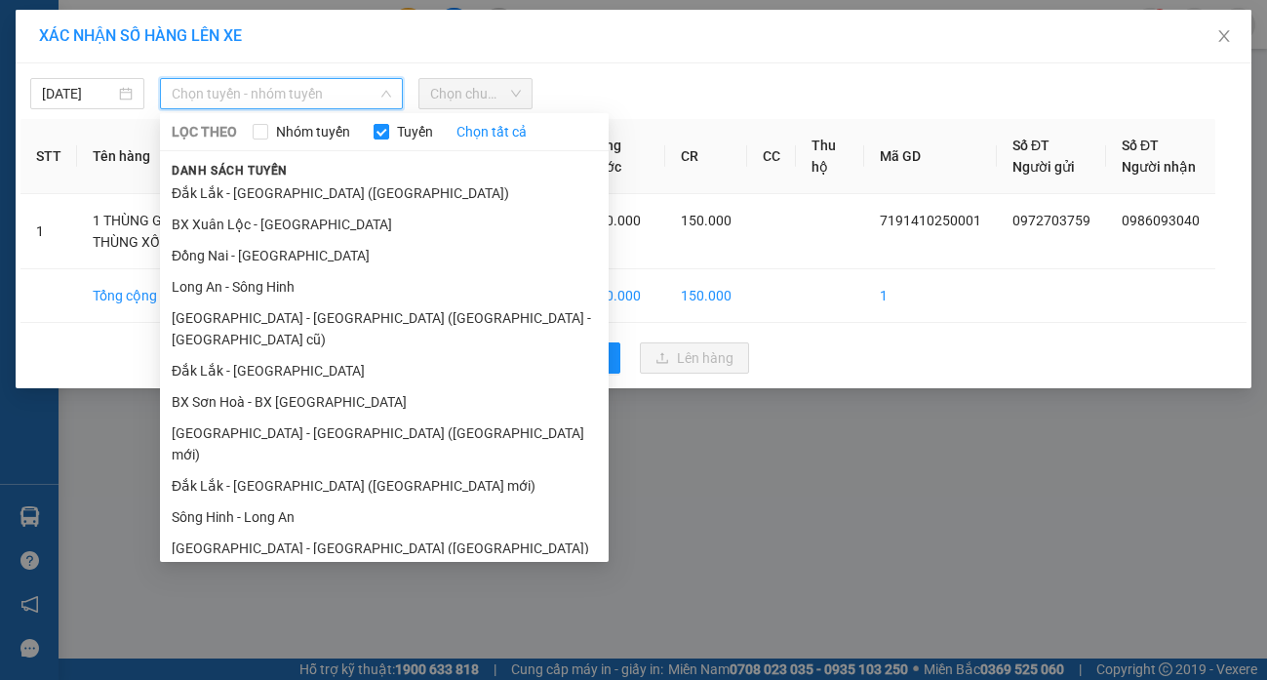
scroll to position [126, 0]
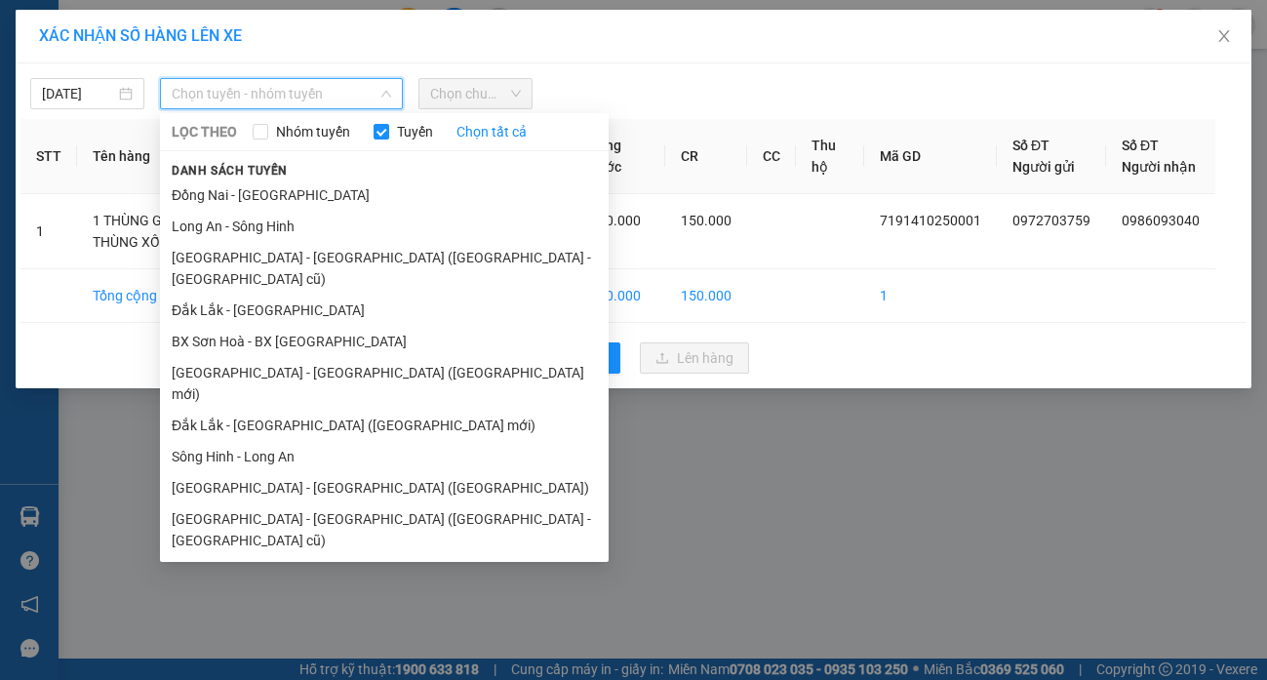
click at [237, 556] on li "[GEOGRAPHIC_DATA] - [GEOGRAPHIC_DATA]" at bounding box center [384, 571] width 449 height 31
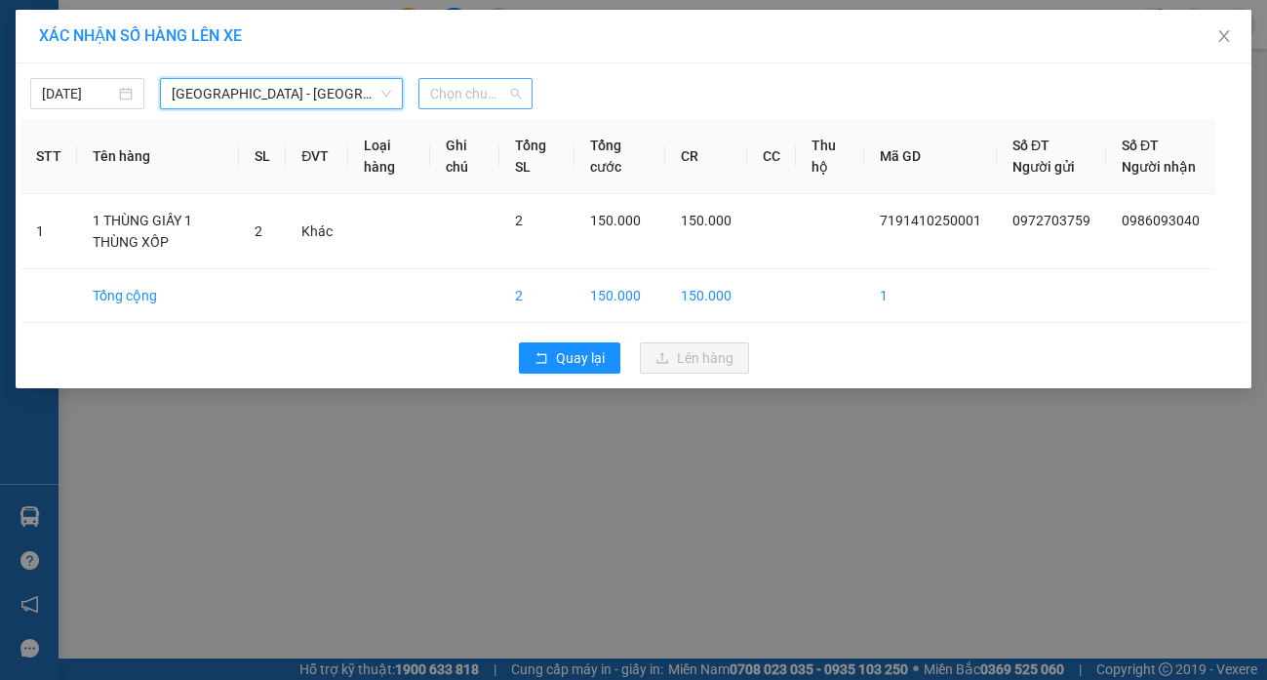
click at [474, 91] on span "Chọn chuyến" at bounding box center [475, 93] width 91 height 29
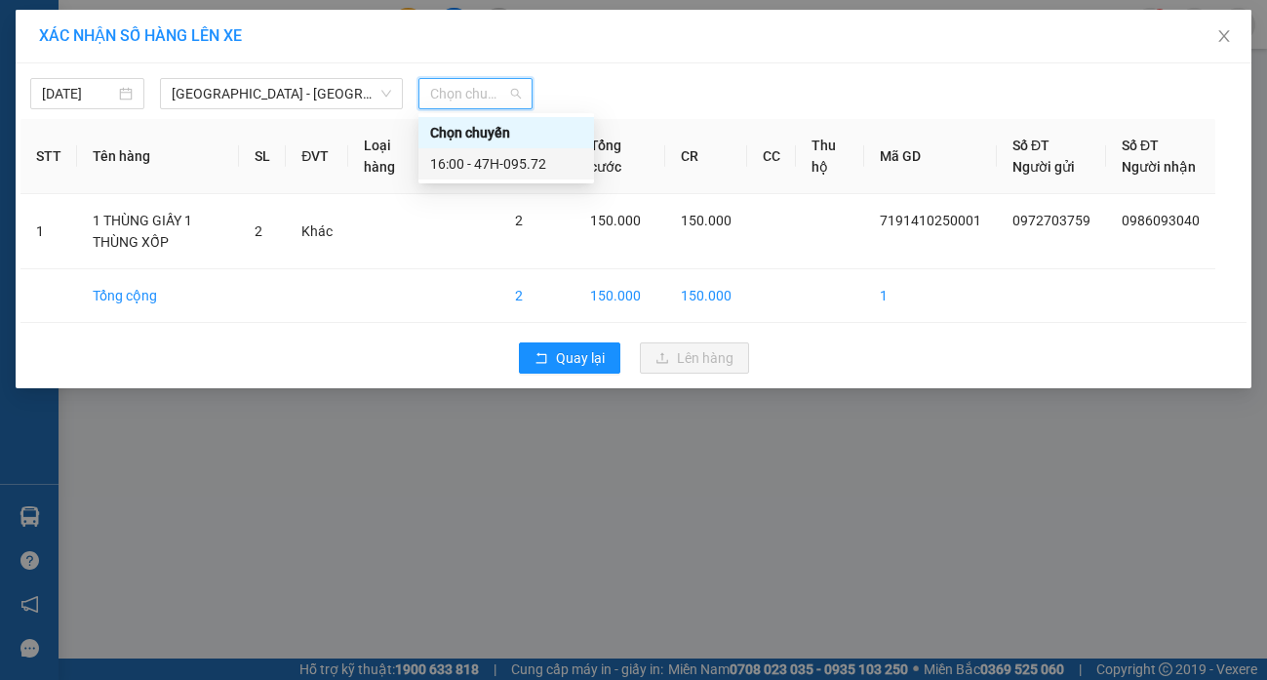
click at [494, 166] on div "16:00 - 47H-095.72" at bounding box center [506, 163] width 152 height 21
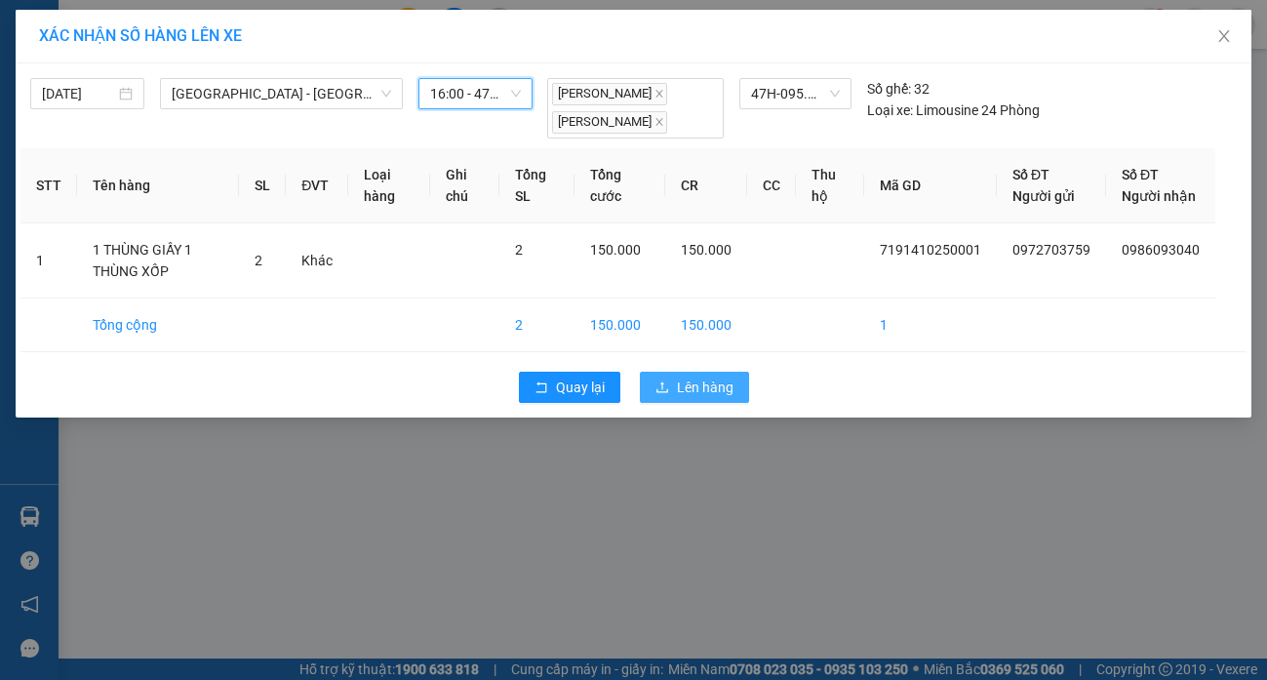
click at [705, 398] on span "Lên hàng" at bounding box center [705, 387] width 57 height 21
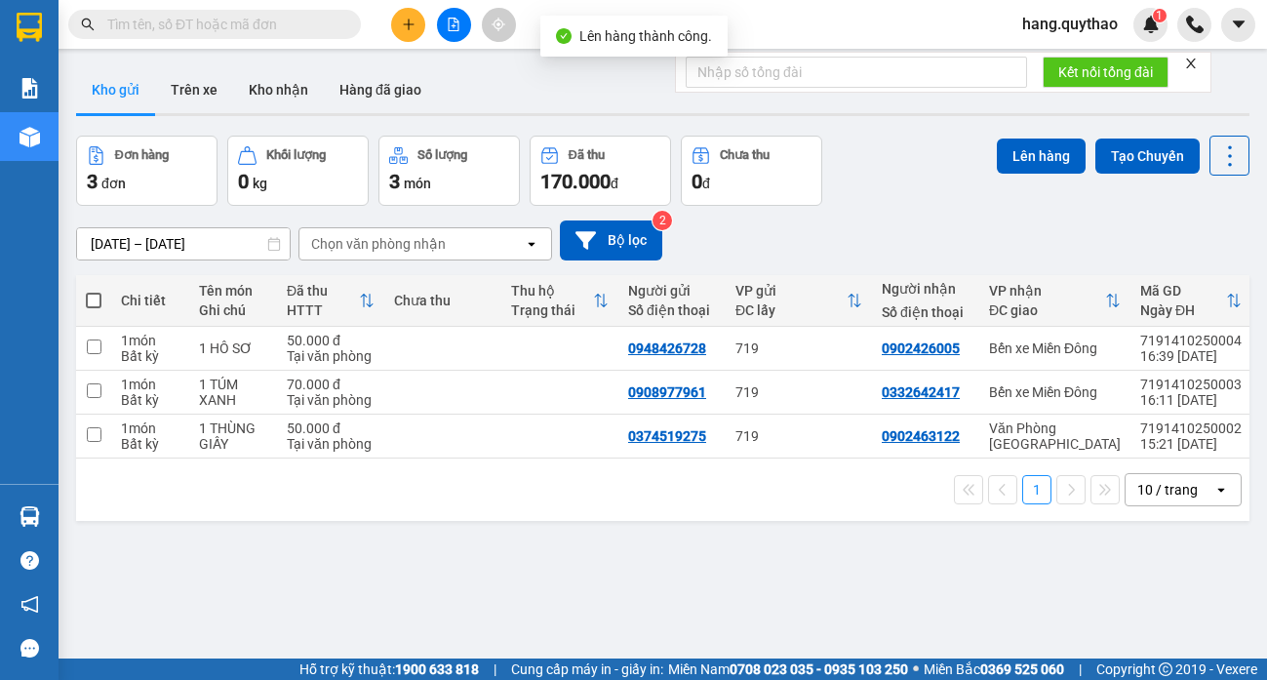
click at [91, 301] on span at bounding box center [94, 301] width 16 height 16
click at [94, 291] on input "checkbox" at bounding box center [94, 291] width 0 height 0
checkbox input "true"
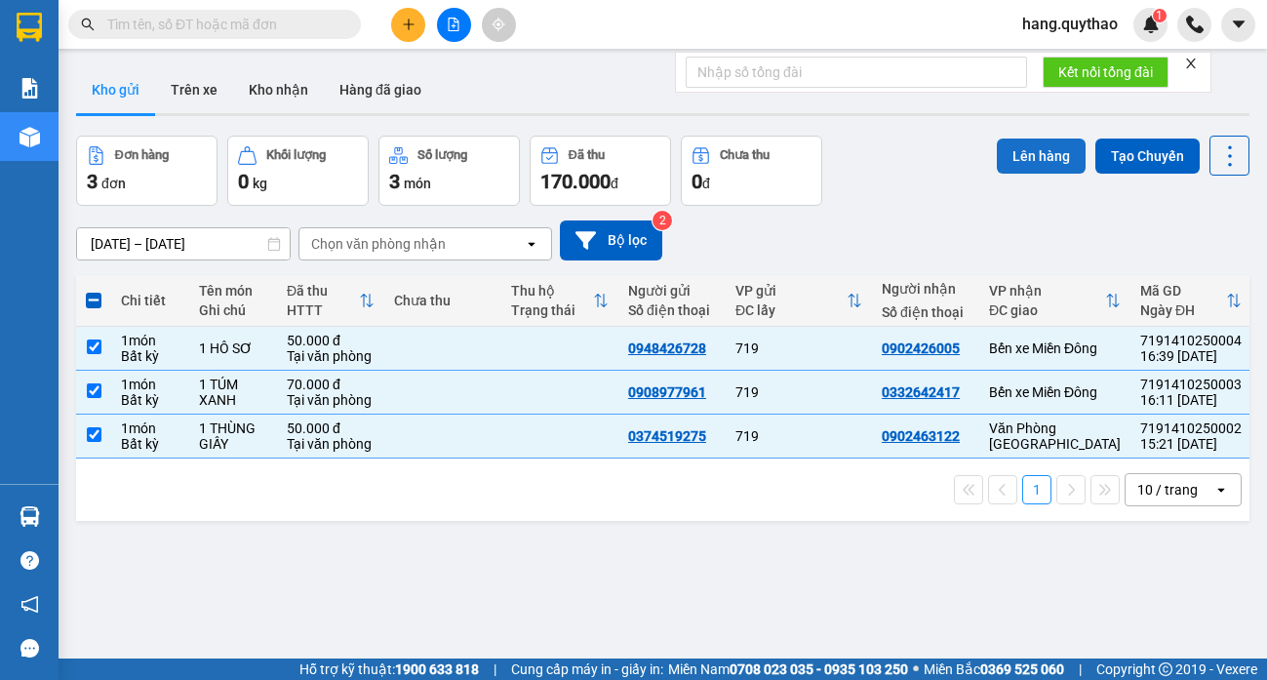
click at [1024, 146] on button "Lên hàng" at bounding box center [1041, 156] width 89 height 35
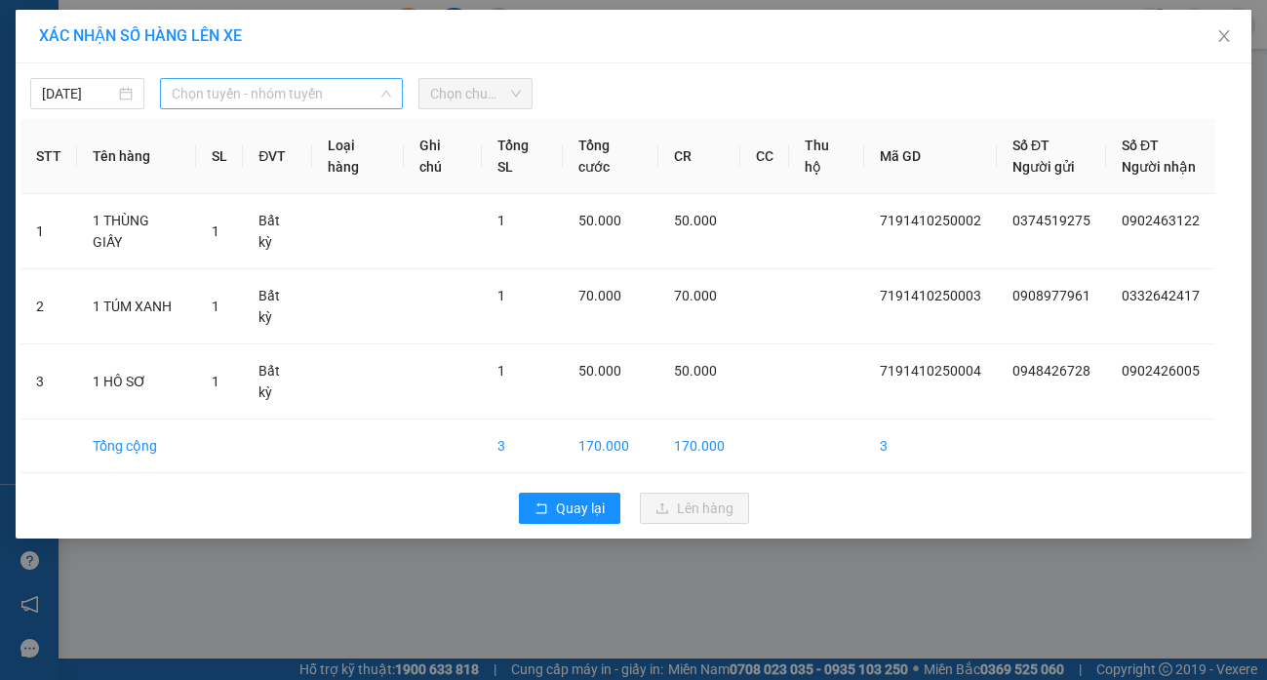
click at [280, 96] on span "Chọn tuyến - nhóm tuyến" at bounding box center [281, 93] width 219 height 29
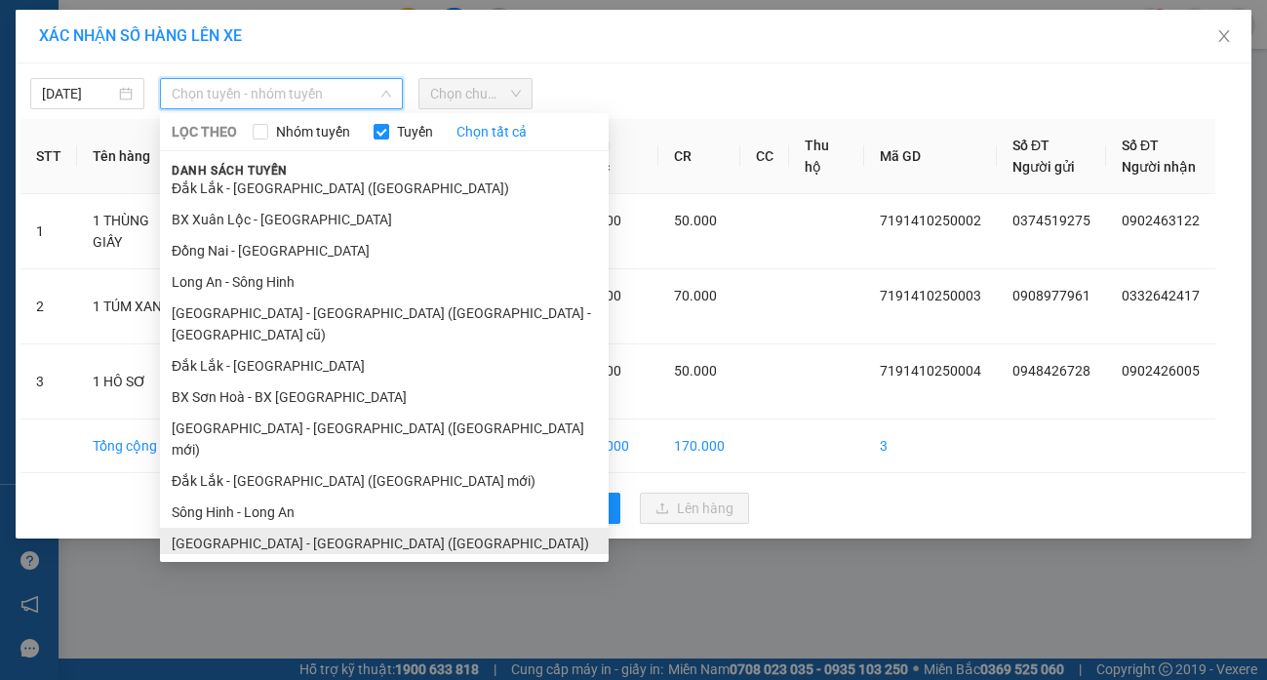
scroll to position [126, 0]
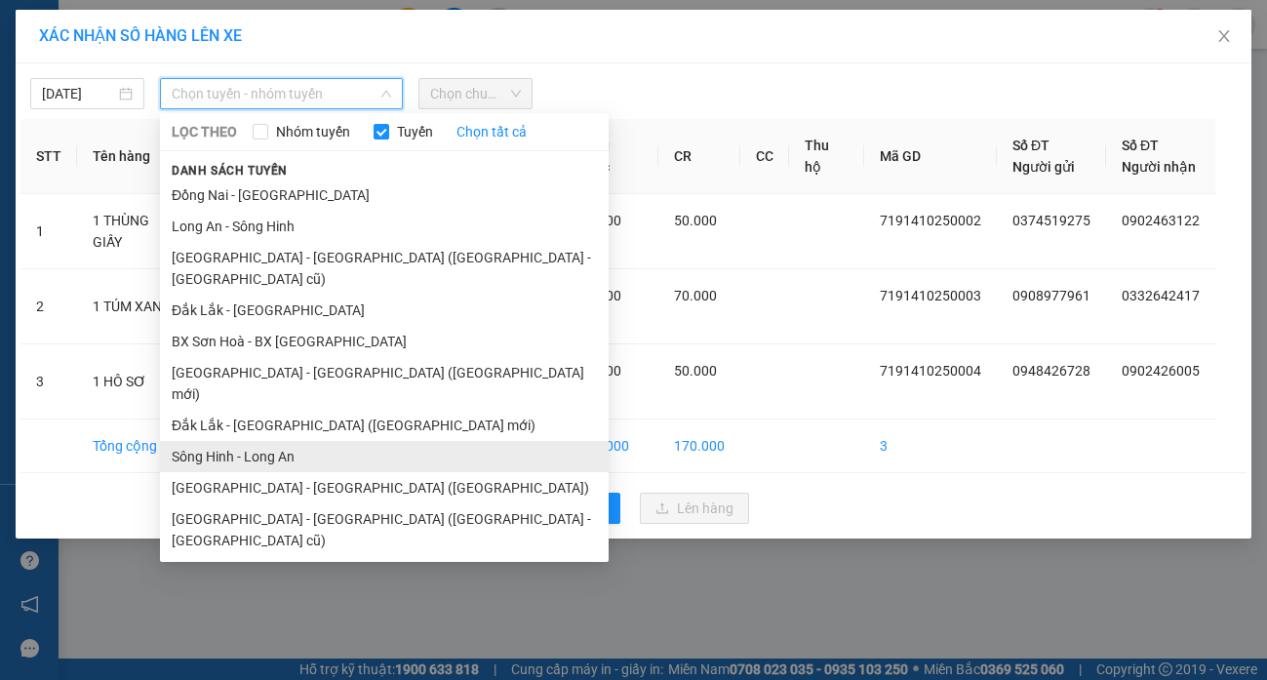
click at [289, 441] on li "Sông Hinh - Long An" at bounding box center [384, 456] width 449 height 31
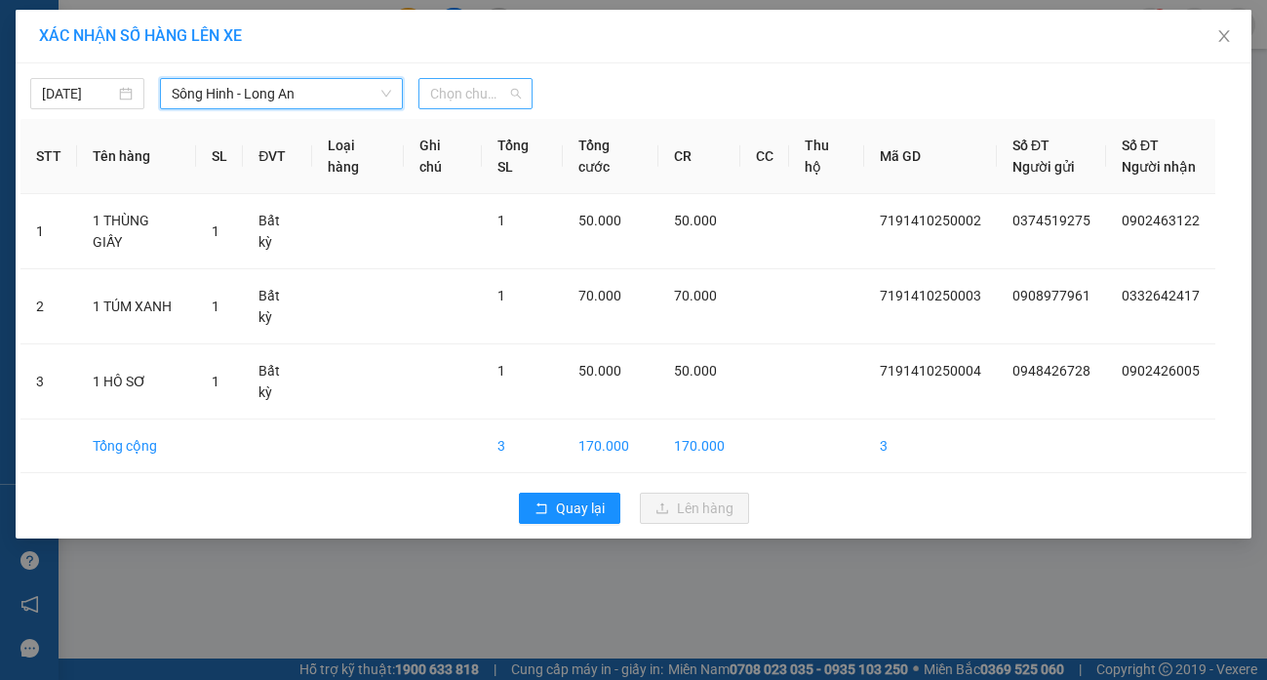
click at [481, 95] on span "Chọn chuyến" at bounding box center [475, 93] width 91 height 29
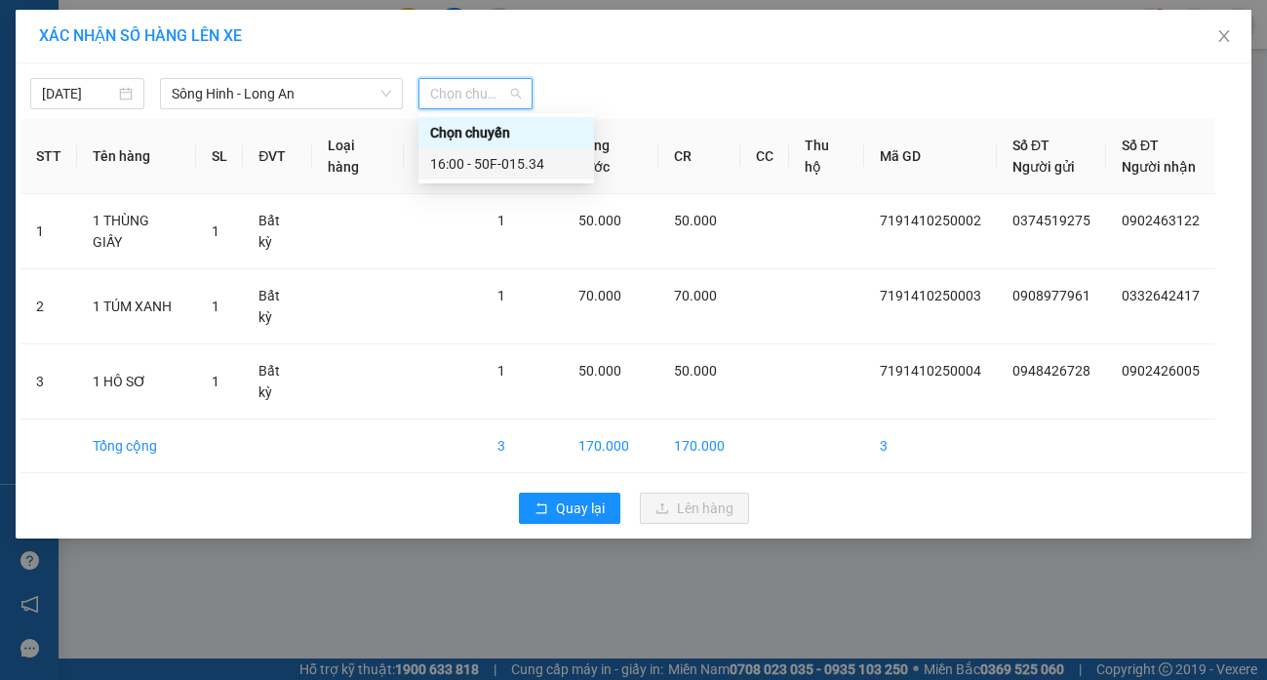
click at [494, 167] on div "16:00 - 50F-015.34" at bounding box center [506, 163] width 152 height 21
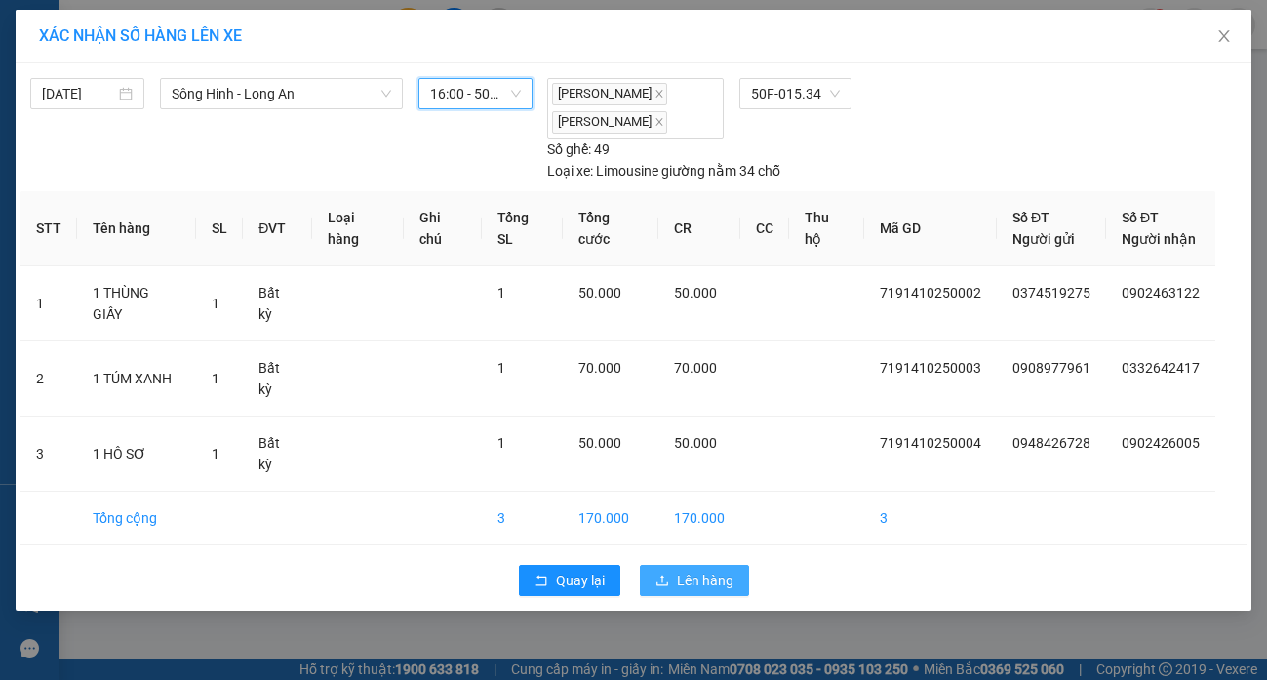
click at [708, 570] on span "Lên hàng" at bounding box center [705, 580] width 57 height 21
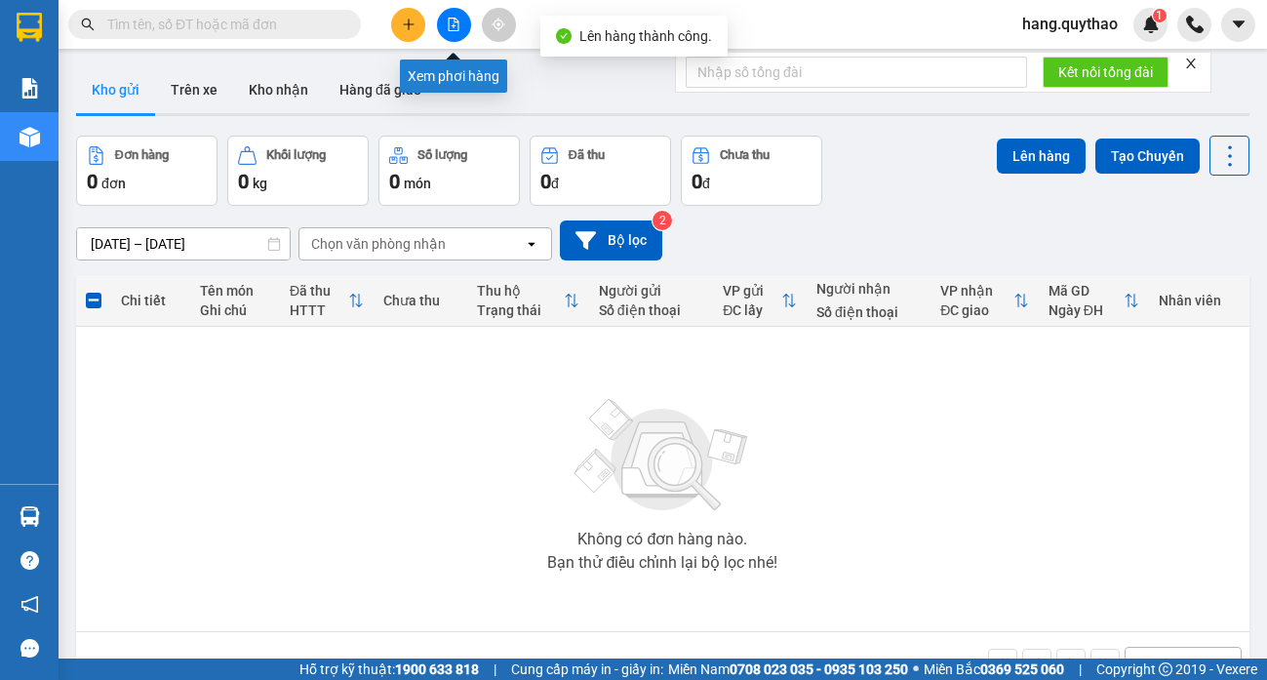
click at [459, 30] on icon "file-add" at bounding box center [454, 25] width 14 height 14
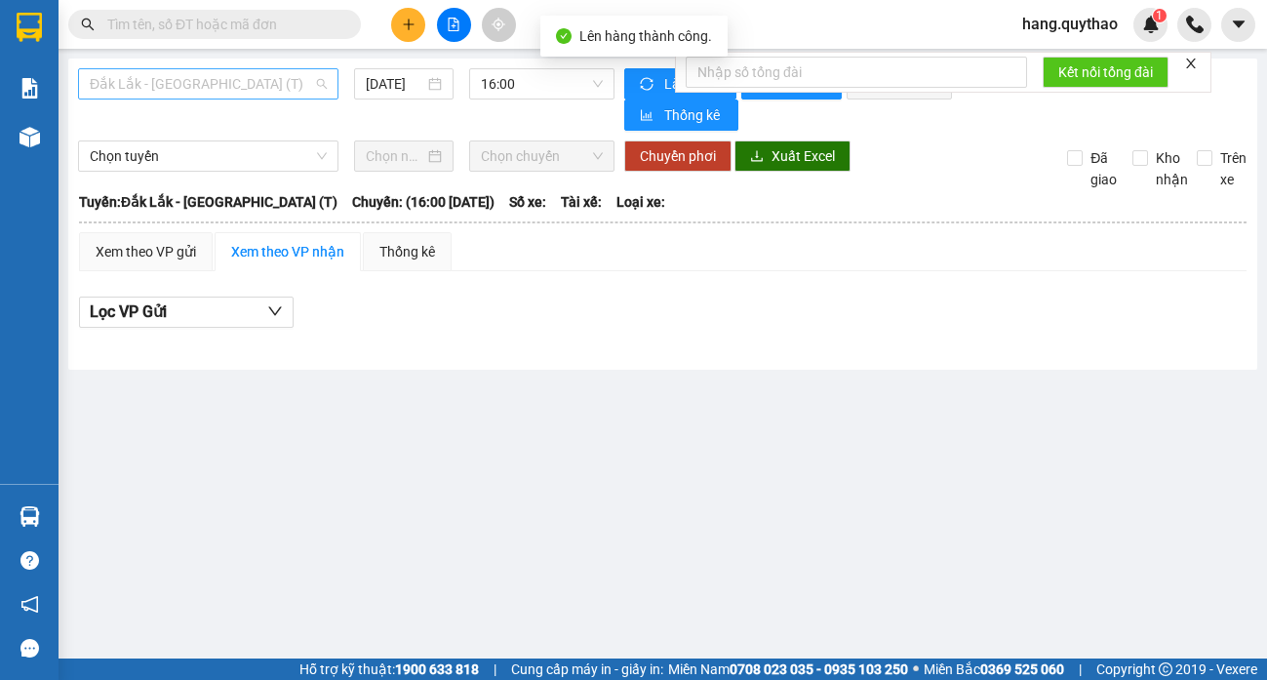
click at [277, 84] on span "Đắk Lắk - [GEOGRAPHIC_DATA] (T)" at bounding box center [208, 83] width 237 height 29
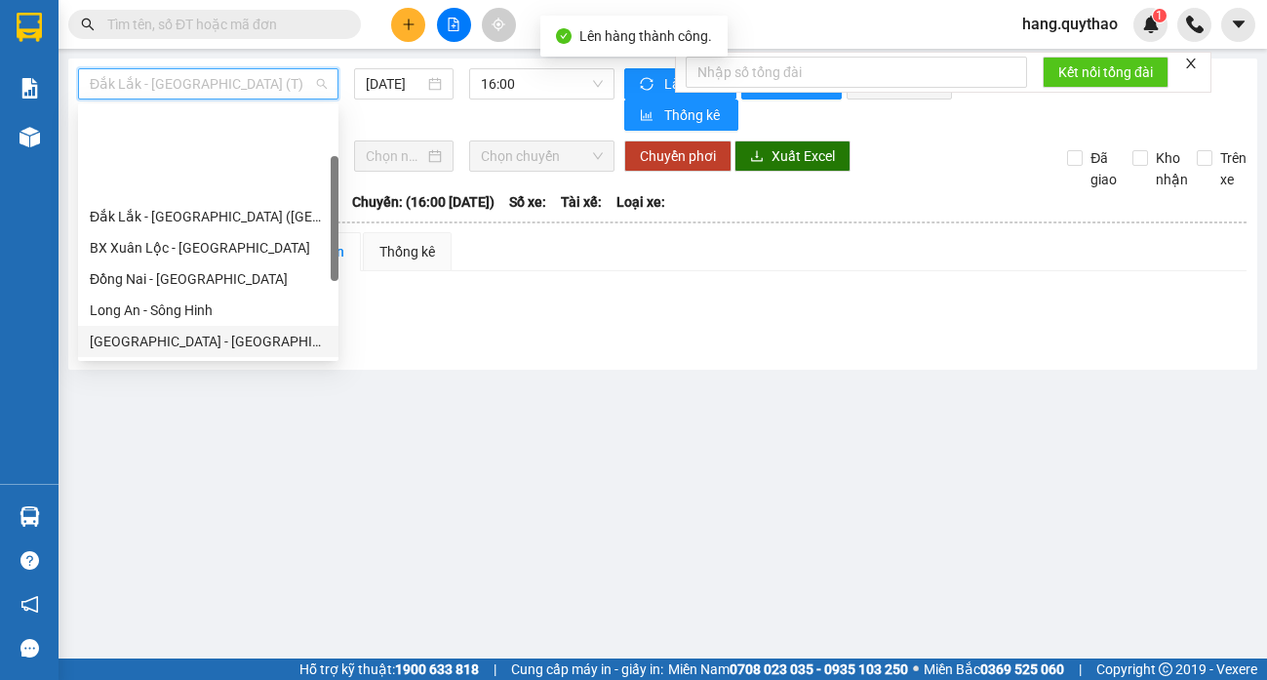
scroll to position [281, 0]
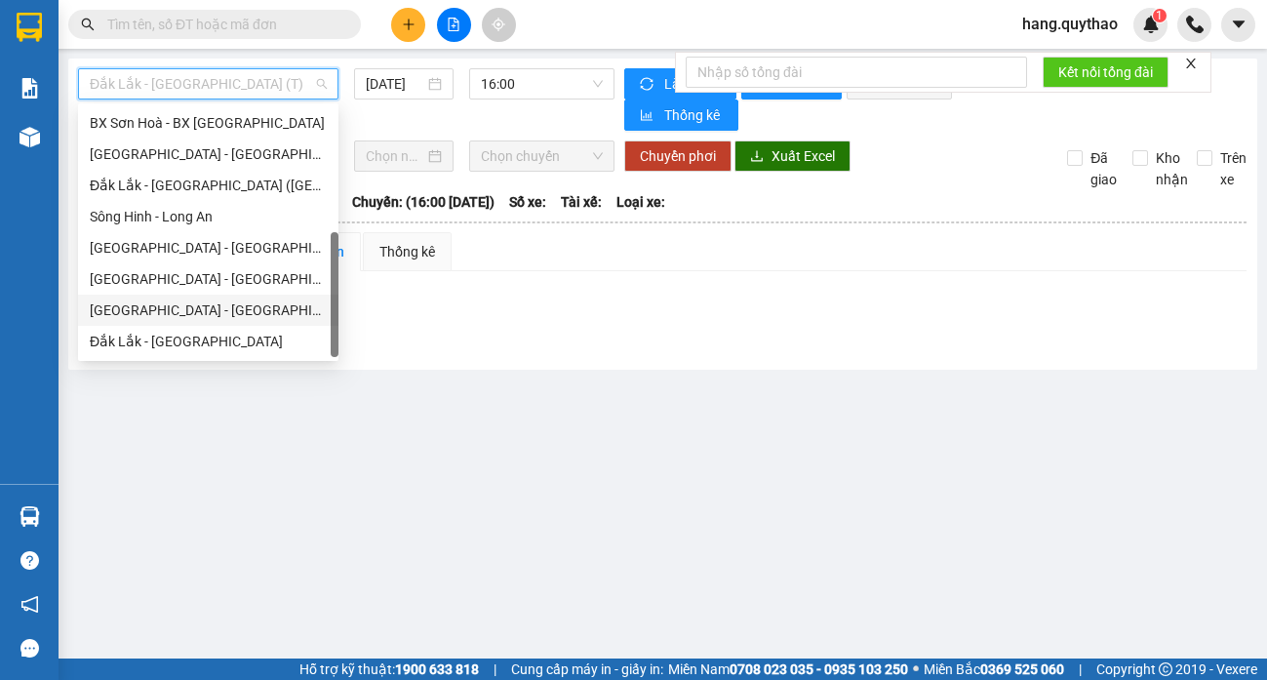
click at [206, 314] on div "[GEOGRAPHIC_DATA] - [GEOGRAPHIC_DATA]" at bounding box center [208, 309] width 237 height 21
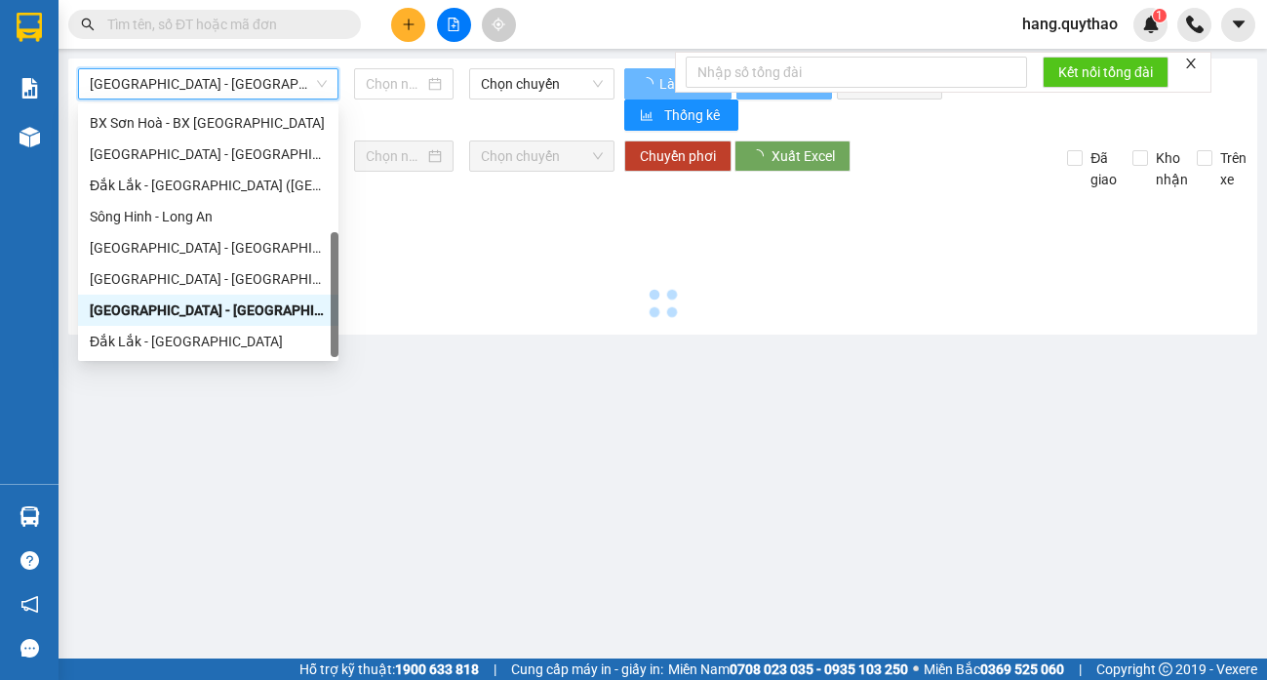
type input "[DATE]"
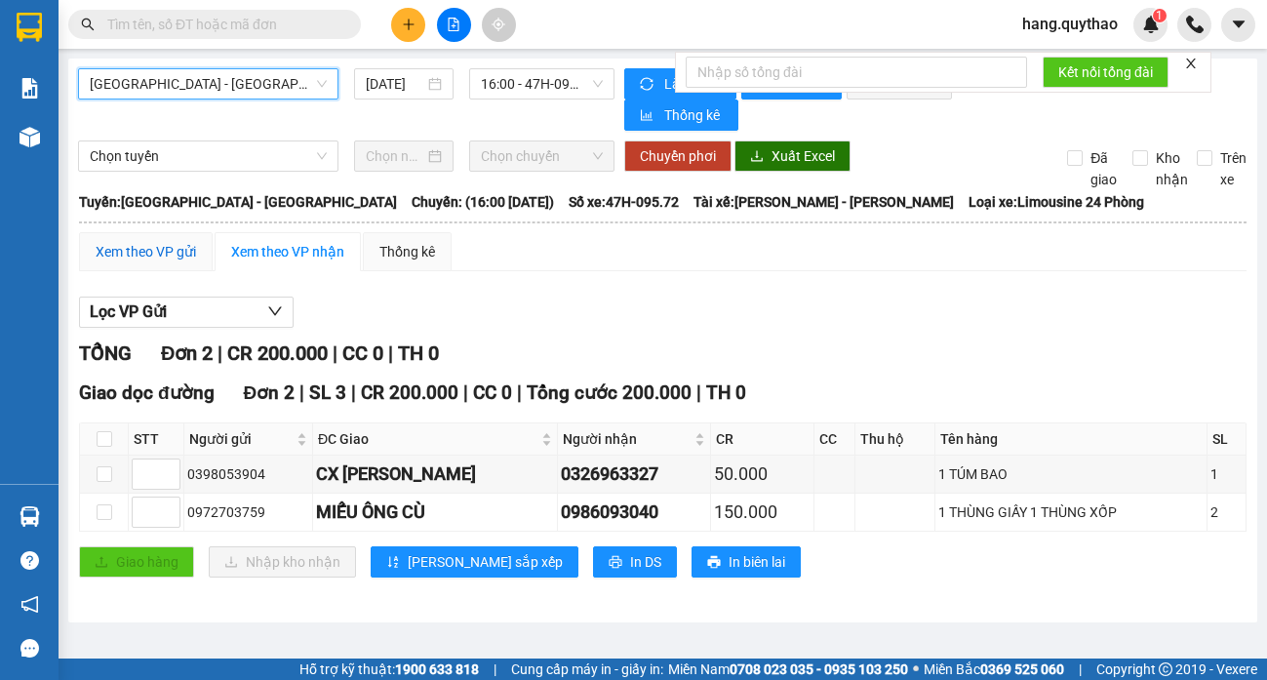
click at [149, 255] on div "Xem theo VP gửi" at bounding box center [146, 251] width 100 height 21
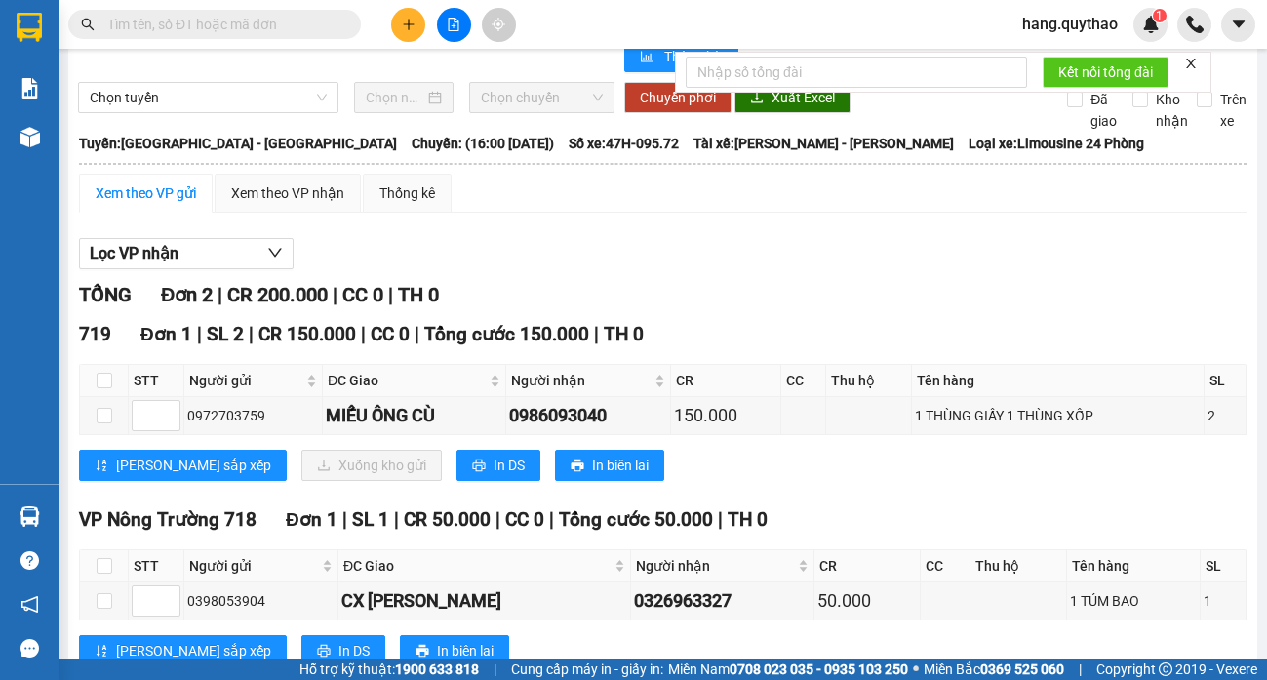
scroll to position [121, 0]
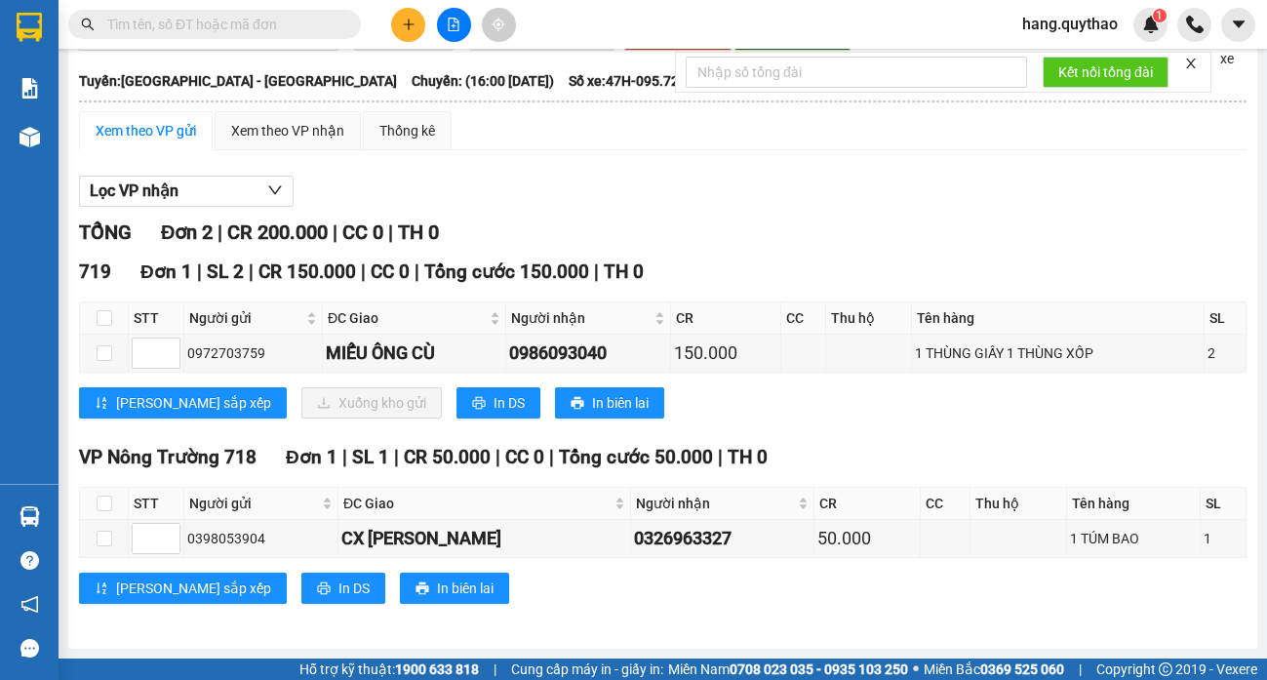
click at [94, 309] on th at bounding box center [104, 318] width 49 height 32
click at [97, 316] on input "checkbox" at bounding box center [105, 318] width 16 height 16
checkbox input "true"
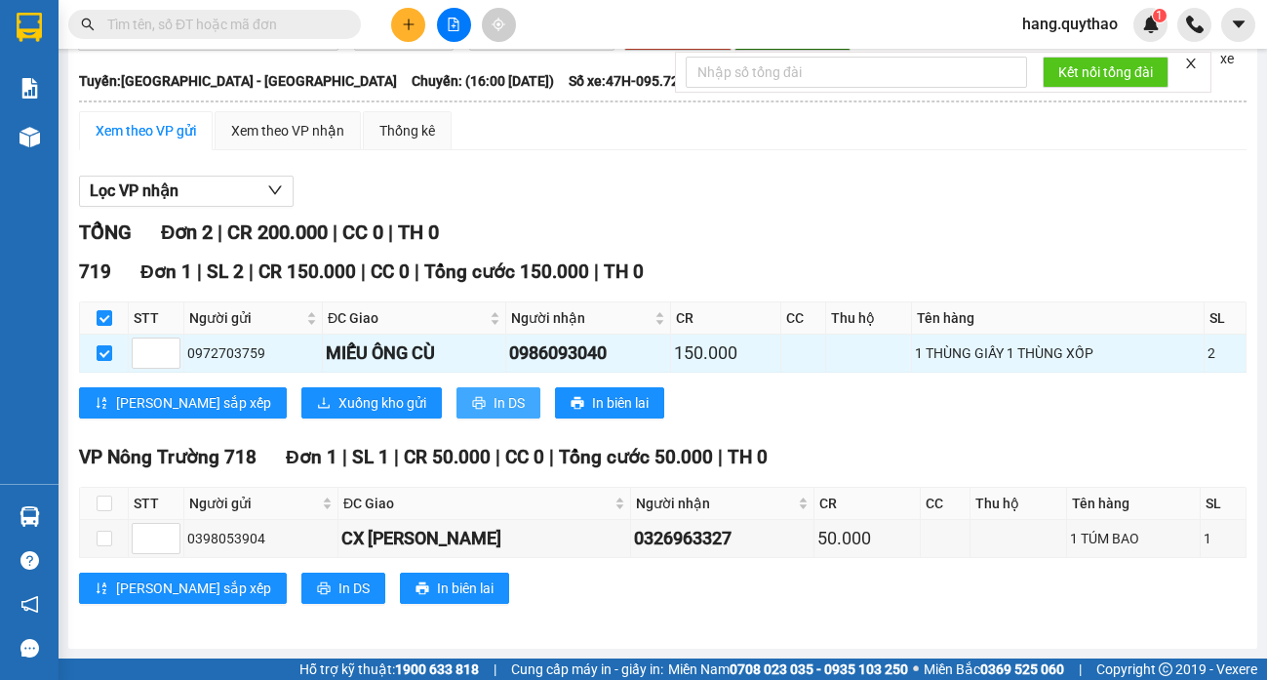
click at [494, 396] on span "In DS" at bounding box center [509, 402] width 31 height 21
click at [456, 409] on button "In DS" at bounding box center [498, 402] width 84 height 31
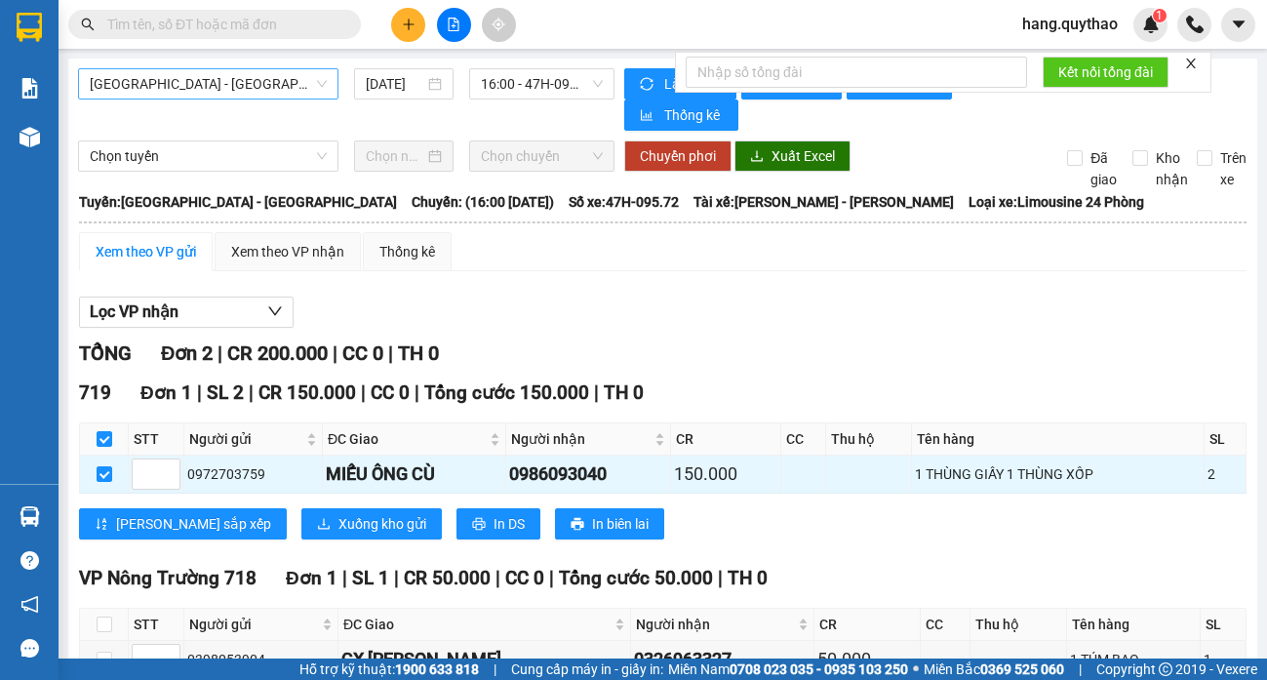
click at [219, 72] on span "[GEOGRAPHIC_DATA] - [GEOGRAPHIC_DATA]" at bounding box center [208, 83] width 237 height 29
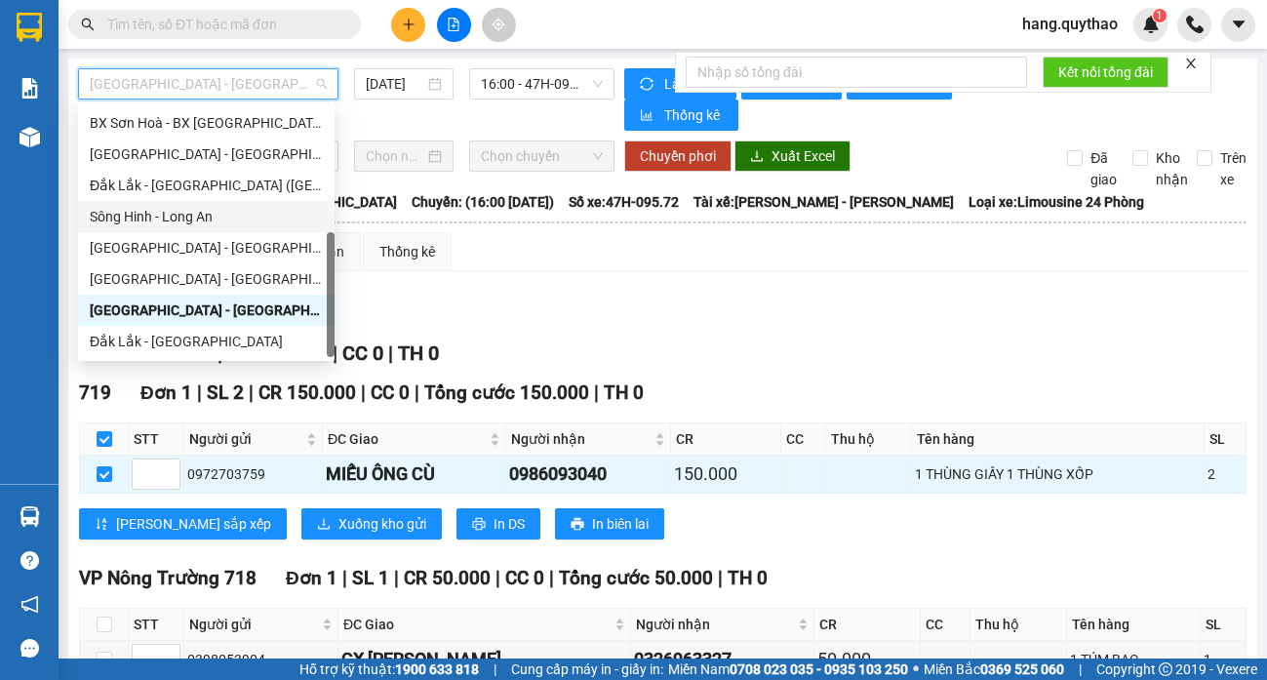
click at [193, 214] on div "Sông Hinh - Long An" at bounding box center [206, 216] width 233 height 21
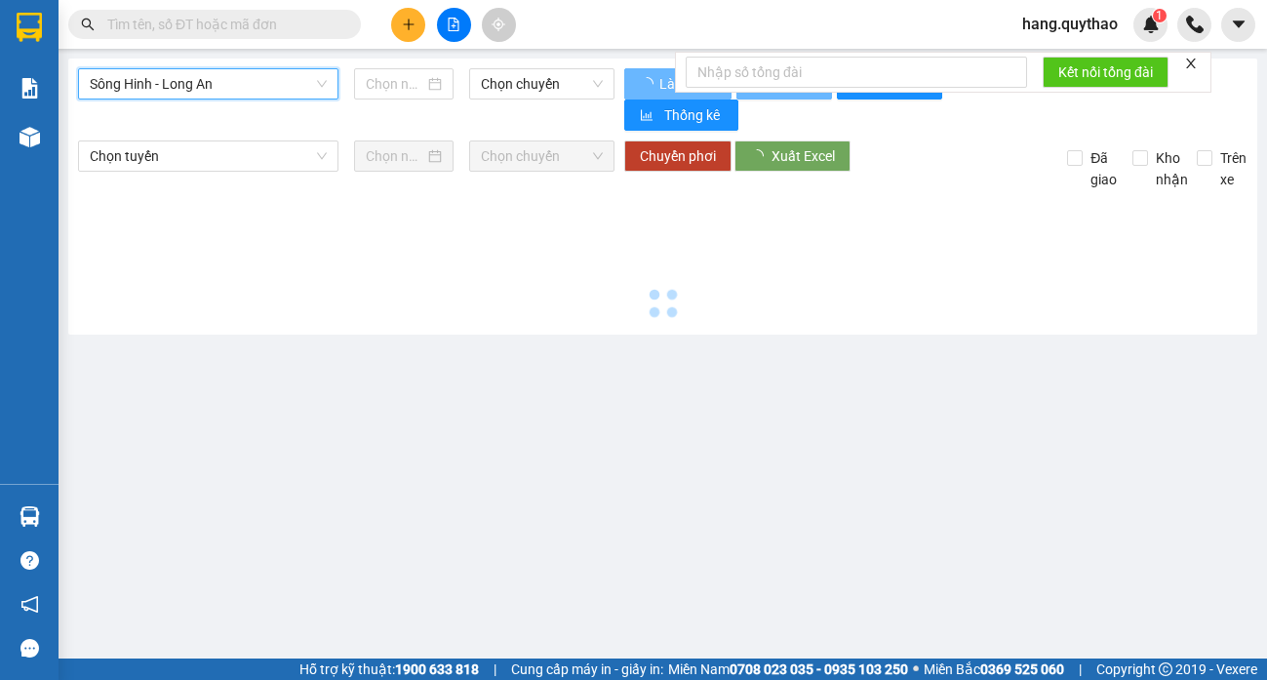
type input "[DATE]"
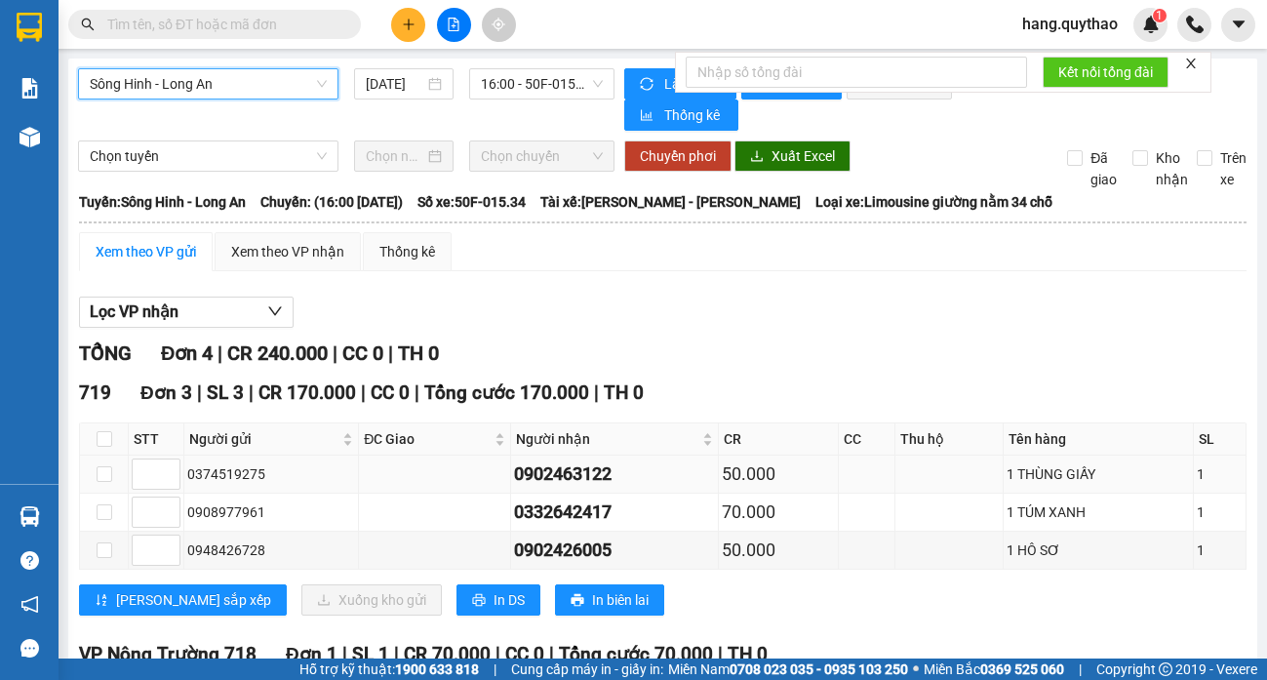
scroll to position [195, 0]
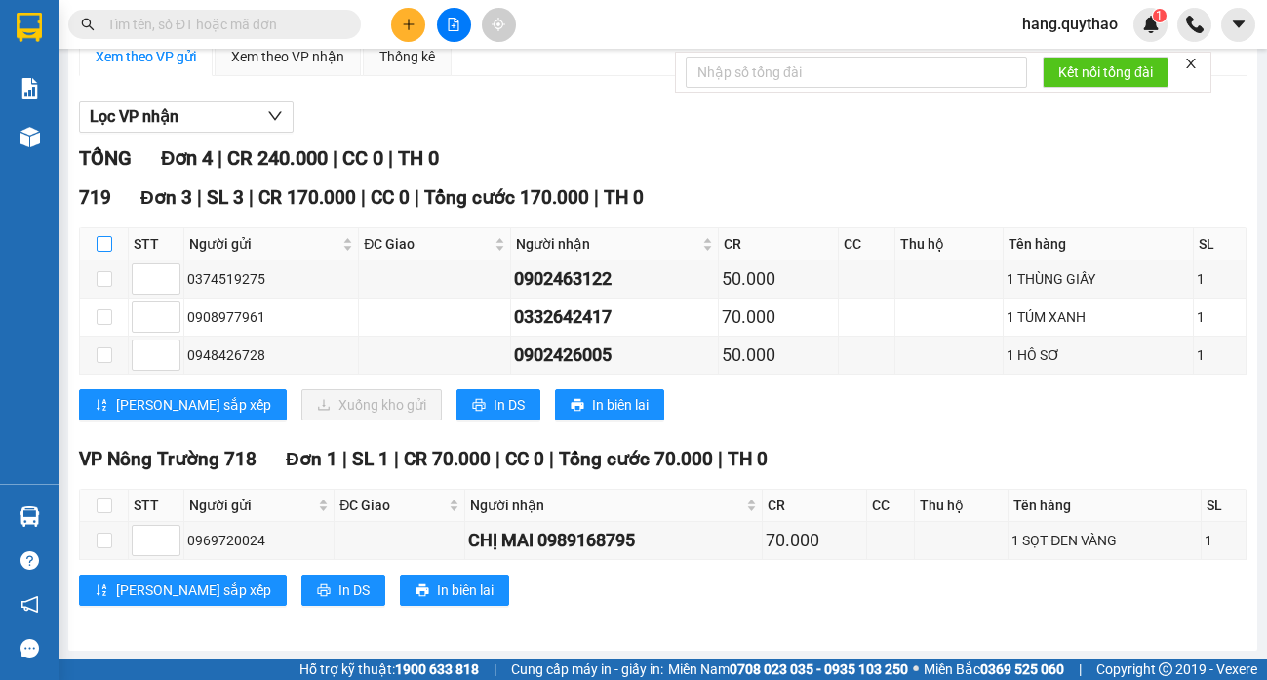
click at [97, 242] on input "checkbox" at bounding box center [105, 244] width 16 height 16
checkbox input "true"
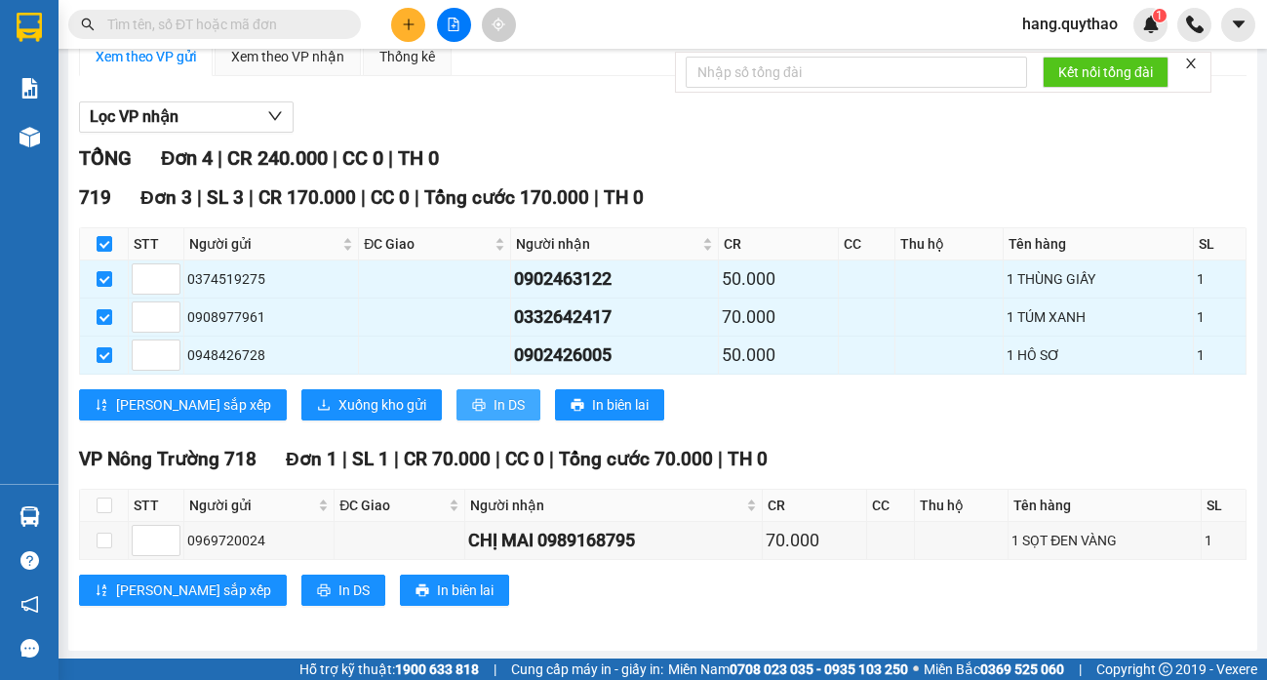
click at [472, 407] on icon "printer" at bounding box center [479, 405] width 14 height 14
